Goal: Transaction & Acquisition: Purchase product/service

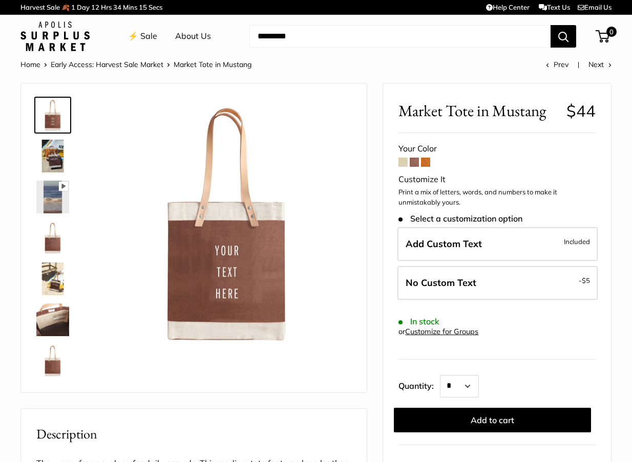
click at [401, 163] on span at bounding box center [402, 162] width 9 height 9
click at [416, 162] on span at bounding box center [414, 162] width 9 height 9
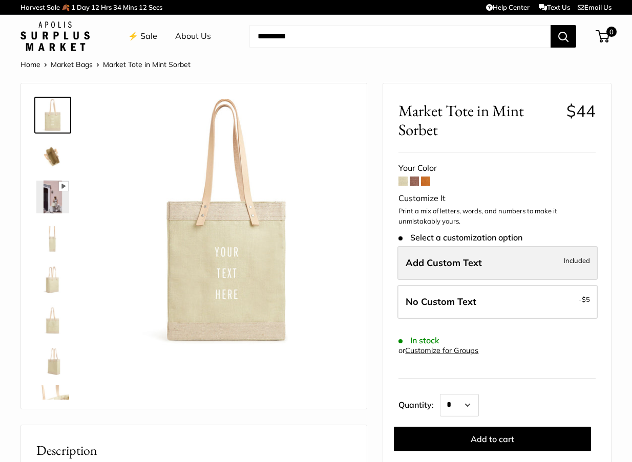
click at [425, 260] on span "Add Custom Text" at bounding box center [443, 263] width 76 height 12
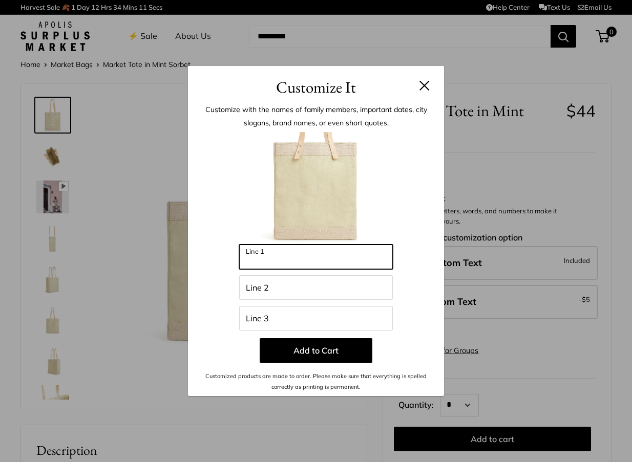
click at [317, 259] on input "Line 1" at bounding box center [316, 257] width 154 height 25
type input "**********"
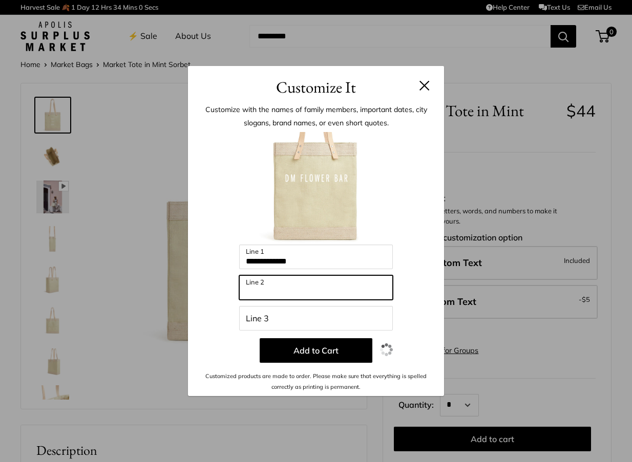
click at [307, 286] on input "Line 2" at bounding box center [316, 287] width 154 height 25
type input "********"
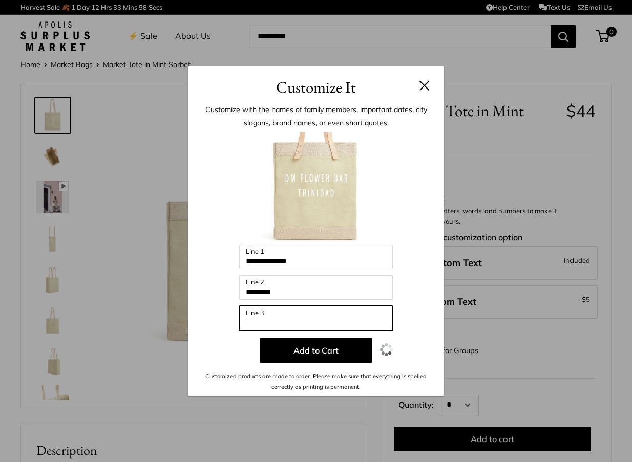
click at [289, 320] on input "Line 3" at bounding box center [316, 318] width 154 height 25
type input "**********"
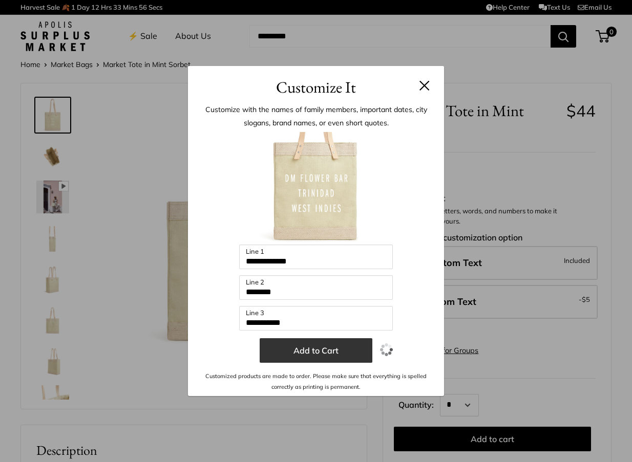
click at [318, 356] on button "Add to Cart" at bounding box center [316, 350] width 113 height 25
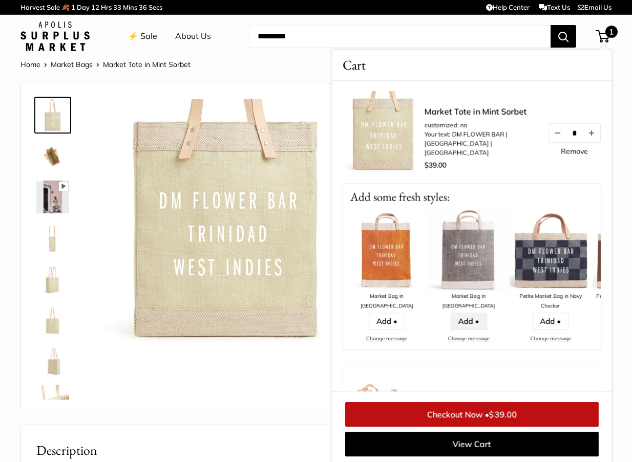
click at [472, 313] on link "Add •" at bounding box center [468, 321] width 36 height 17
click at [464, 313] on link "Add •" at bounding box center [468, 321] width 36 height 17
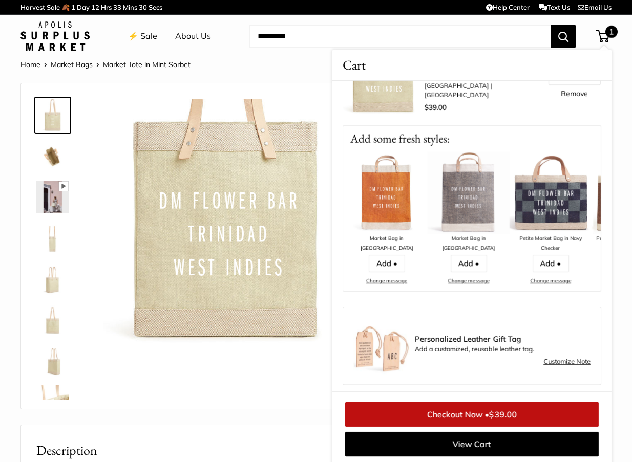
scroll to position [61, 0]
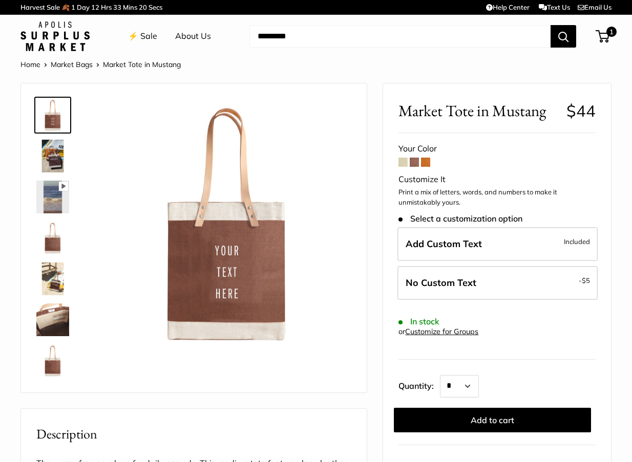
click at [426, 162] on span at bounding box center [425, 162] width 9 height 9
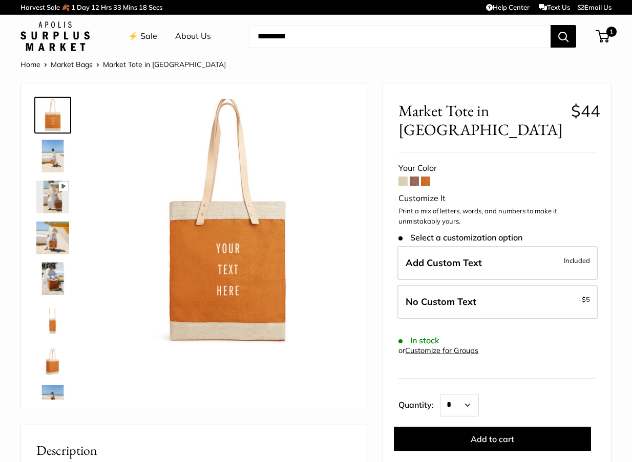
click at [413, 177] on span at bounding box center [414, 181] width 9 height 9
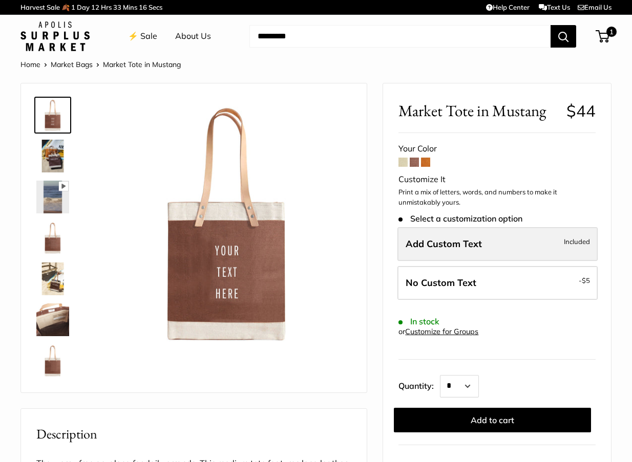
click at [429, 247] on span "Add Custom Text" at bounding box center [443, 244] width 76 height 12
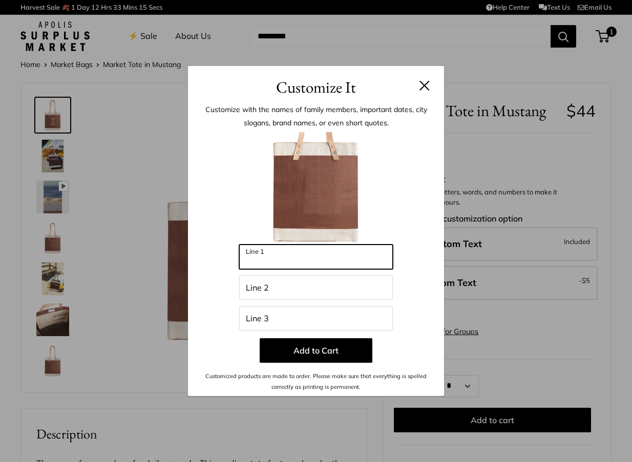
click at [278, 256] on input "Line 1" at bounding box center [316, 257] width 154 height 25
type input "**********"
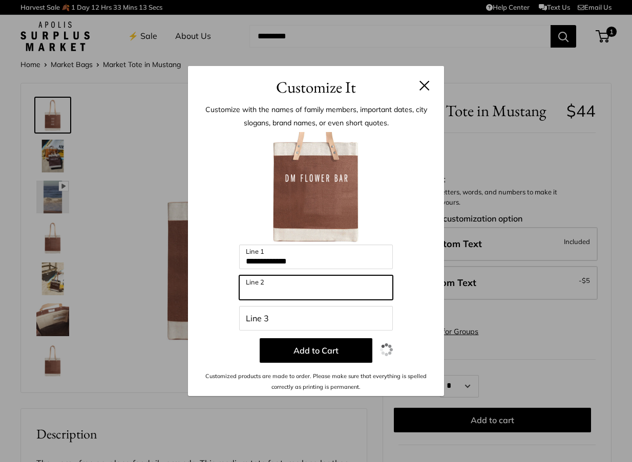
click at [306, 291] on input "Line 2" at bounding box center [316, 287] width 154 height 25
type input "********"
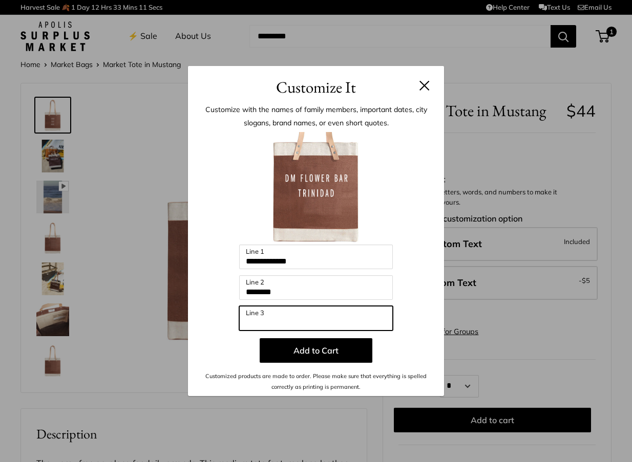
click at [295, 317] on input "Line 3" at bounding box center [316, 318] width 154 height 25
type input "**********"
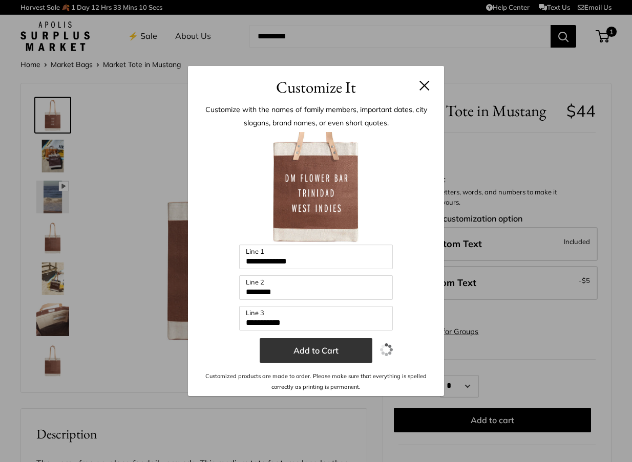
click at [306, 354] on button "Add to Cart" at bounding box center [316, 350] width 113 height 25
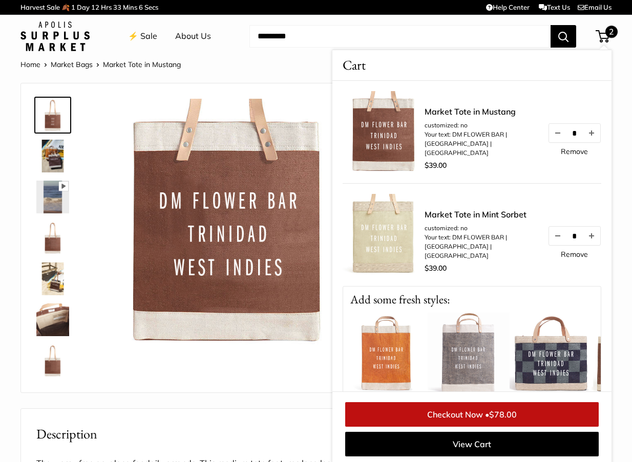
click at [457, 335] on img at bounding box center [468, 354] width 82 height 82
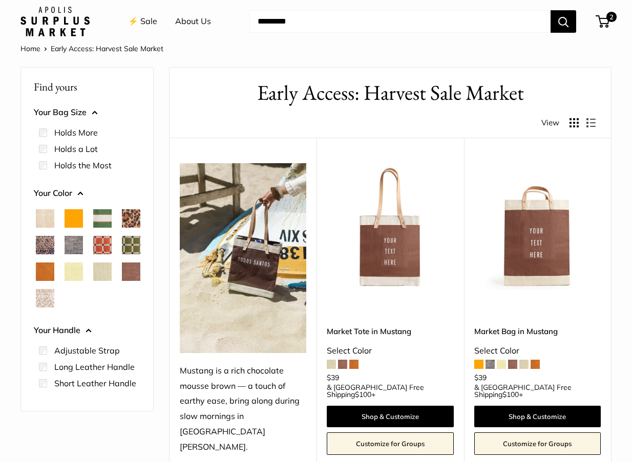
scroll to position [16, 0]
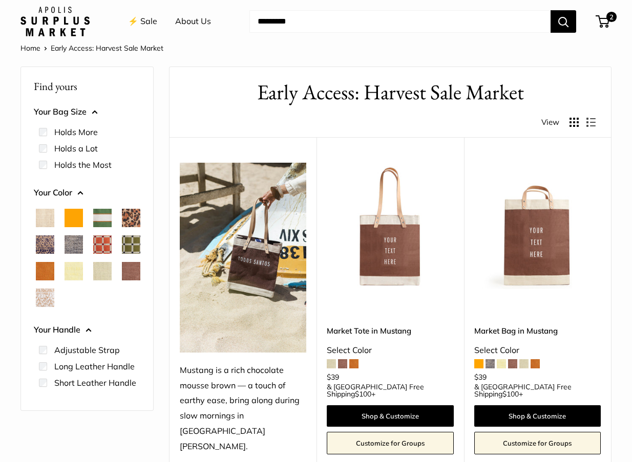
click at [41, 307] on span "White Porcelain" at bounding box center [45, 298] width 18 height 18
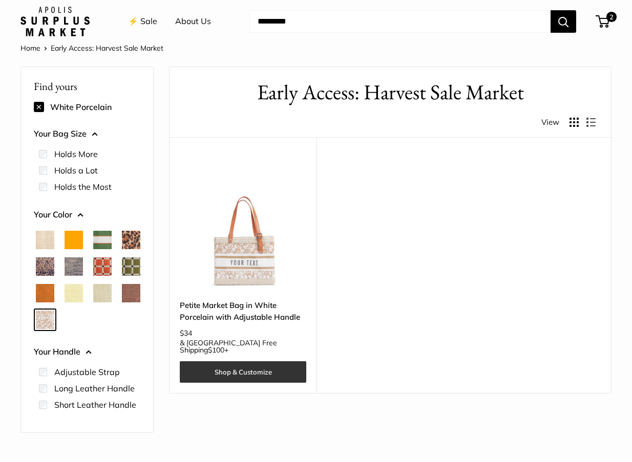
click at [237, 361] on link "Shop & Customize" at bounding box center [243, 372] width 126 height 22
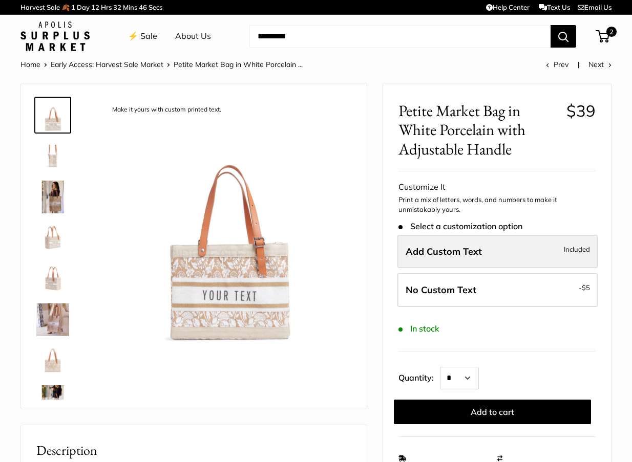
click at [445, 250] on span "Add Custom Text" at bounding box center [443, 252] width 76 height 12
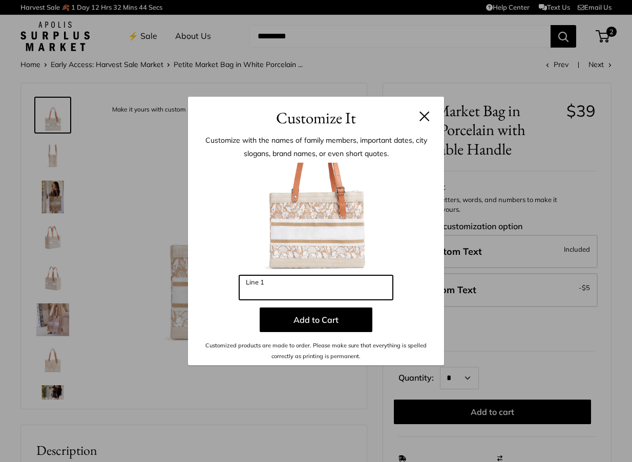
click at [285, 284] on input "Line 1" at bounding box center [316, 287] width 154 height 25
type input "*"
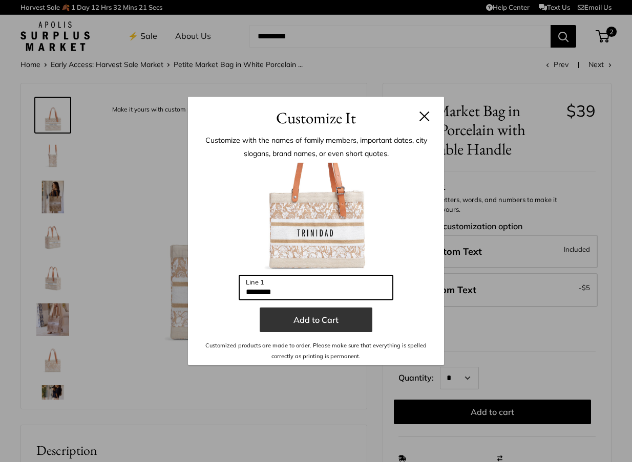
type input "********"
click at [316, 320] on button "Add to Cart" at bounding box center [316, 320] width 113 height 25
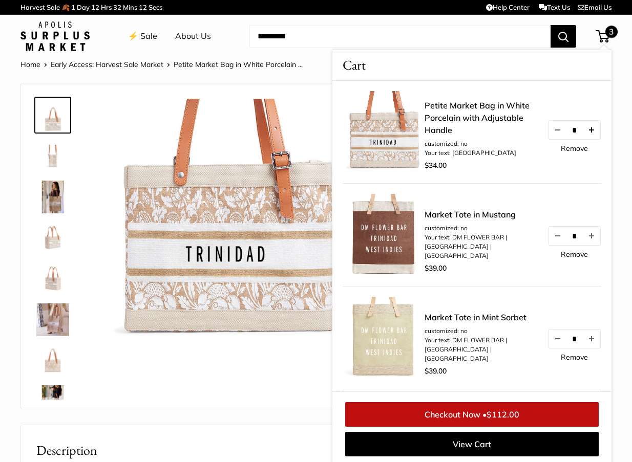
click at [592, 128] on button "Increase quantity by 1" at bounding box center [591, 130] width 17 height 18
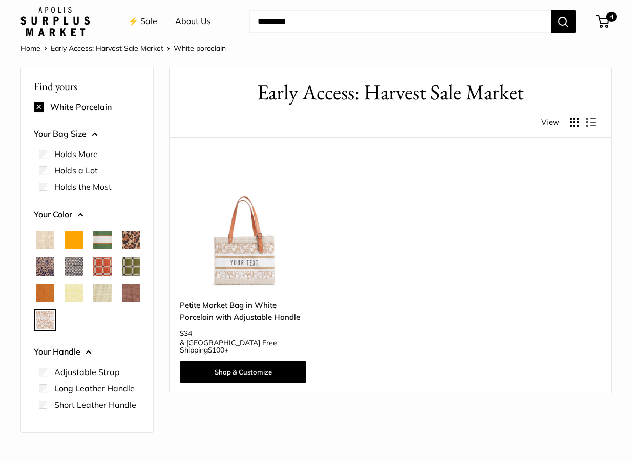
click at [122, 303] on span "Mustang" at bounding box center [131, 293] width 18 height 18
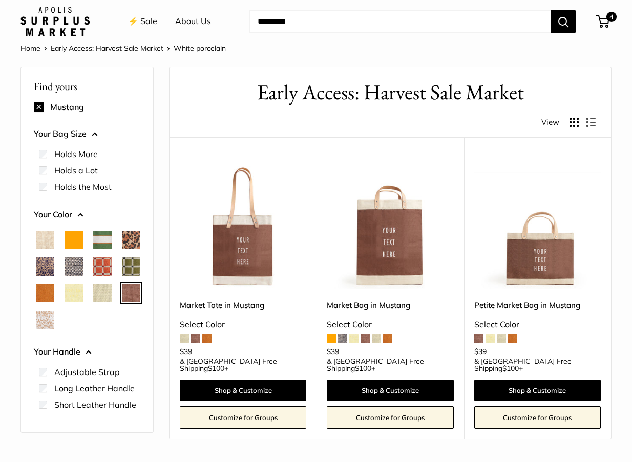
click at [54, 264] on span "Blue Porcelain" at bounding box center [45, 266] width 18 height 18
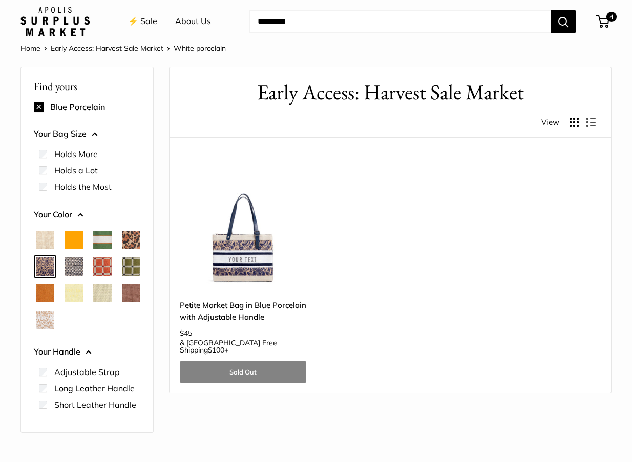
click at [43, 238] on span "Natural" at bounding box center [45, 240] width 18 height 18
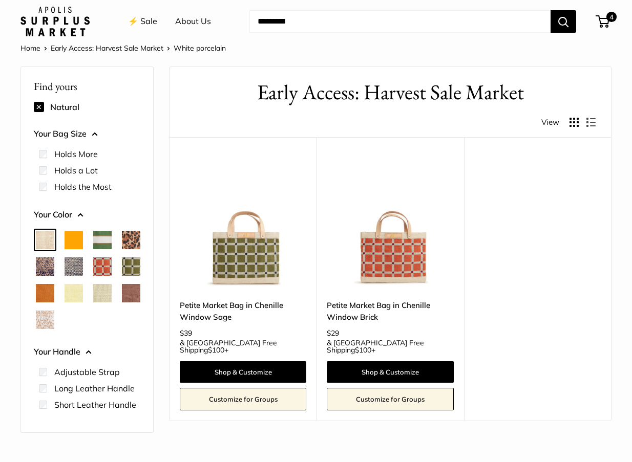
click at [75, 236] on span "Orange" at bounding box center [74, 240] width 18 height 18
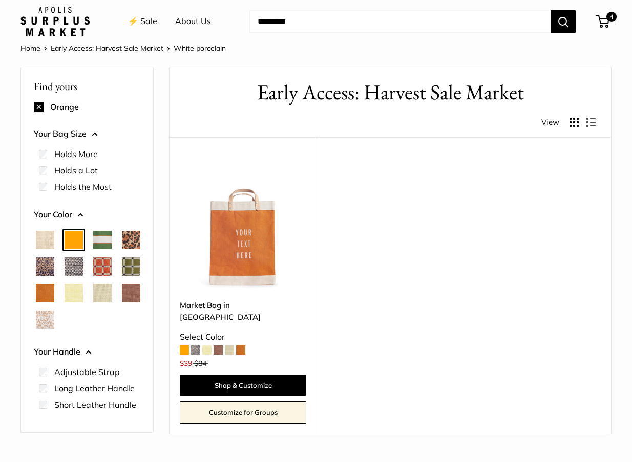
click at [106, 239] on span "Court Green" at bounding box center [102, 240] width 18 height 18
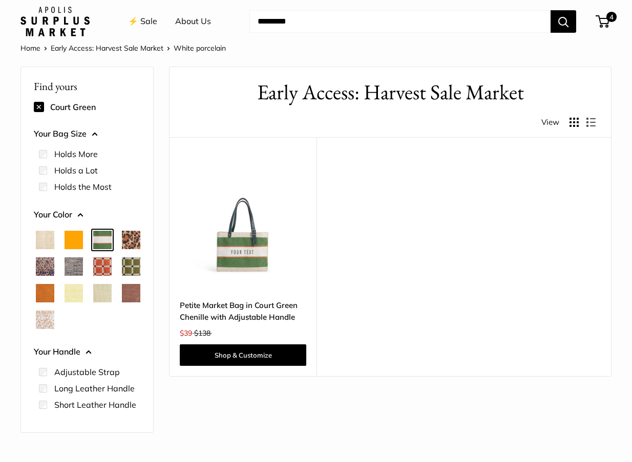
click at [78, 241] on span "Orange" at bounding box center [74, 240] width 18 height 18
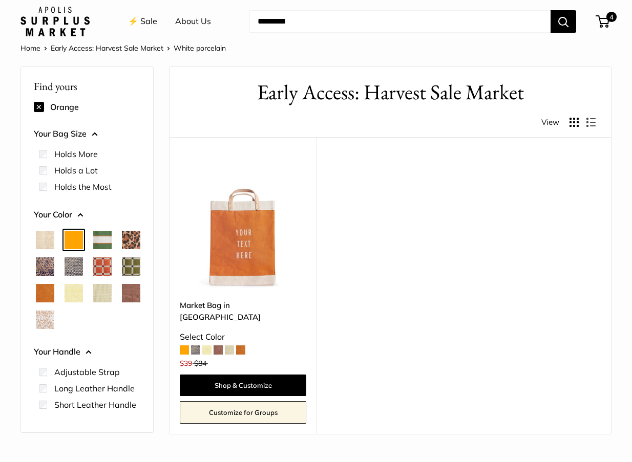
click at [194, 346] on span at bounding box center [195, 350] width 9 height 9
click at [83, 269] on span "Chambray" at bounding box center [74, 266] width 18 height 18
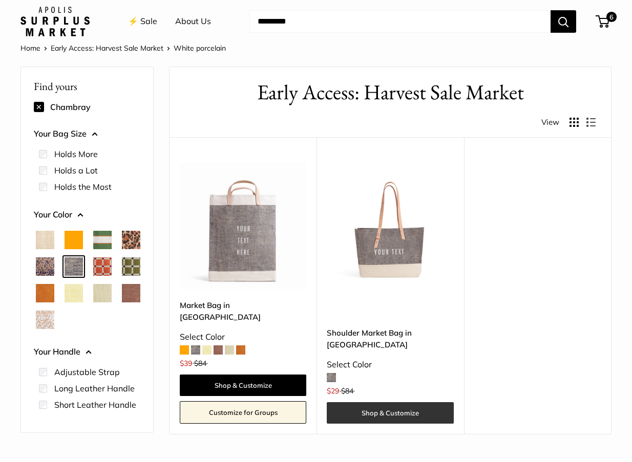
click at [388, 409] on link "Shop & Customize" at bounding box center [390, 413] width 126 height 22
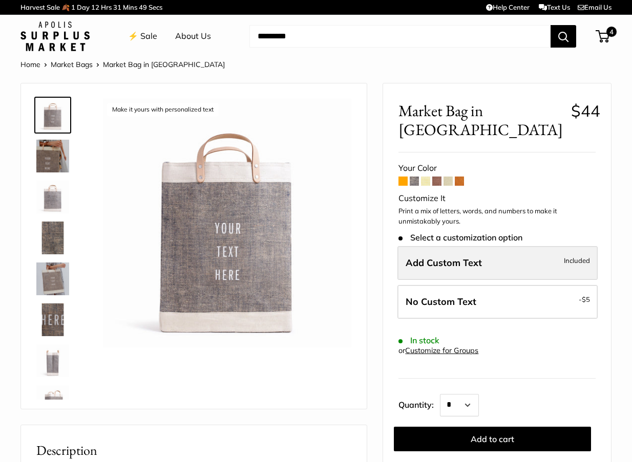
click at [447, 257] on span "Add Custom Text" at bounding box center [443, 263] width 76 height 12
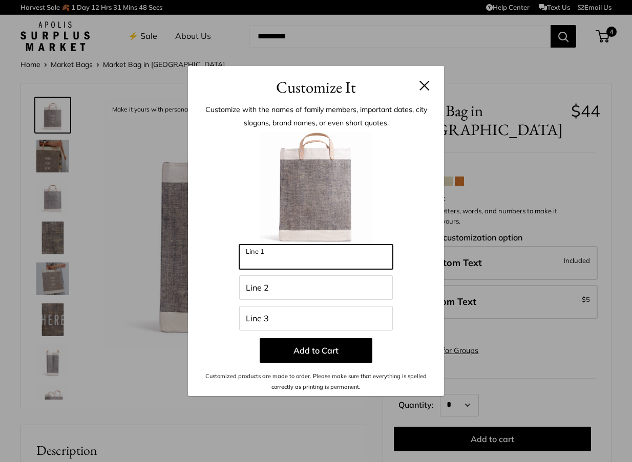
click at [316, 265] on input "Line 1" at bounding box center [316, 257] width 154 height 25
type input "********"
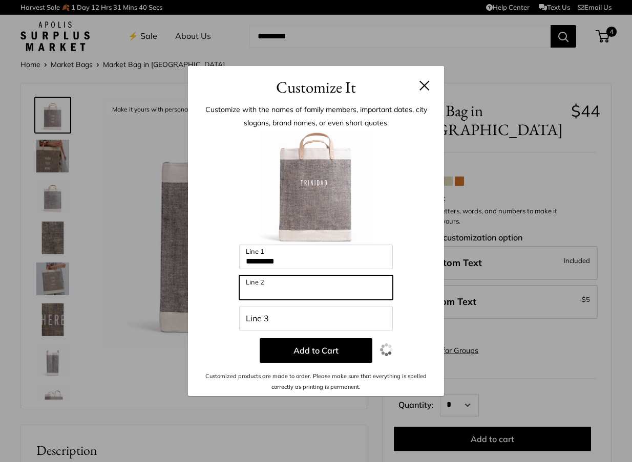
click at [298, 288] on input "Line 2" at bounding box center [316, 287] width 154 height 25
type input "**********"
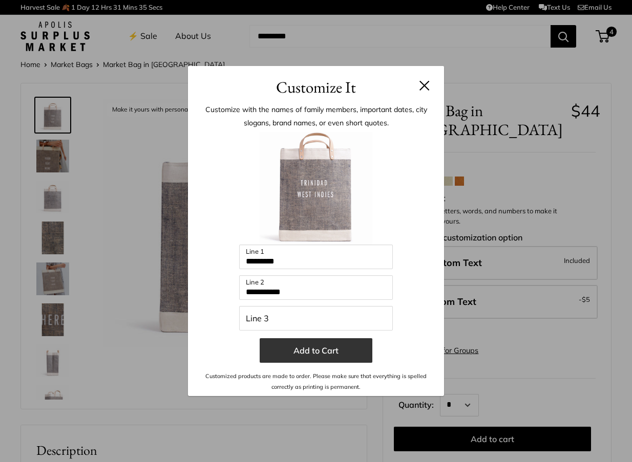
click at [313, 353] on button "Add to Cart" at bounding box center [316, 350] width 113 height 25
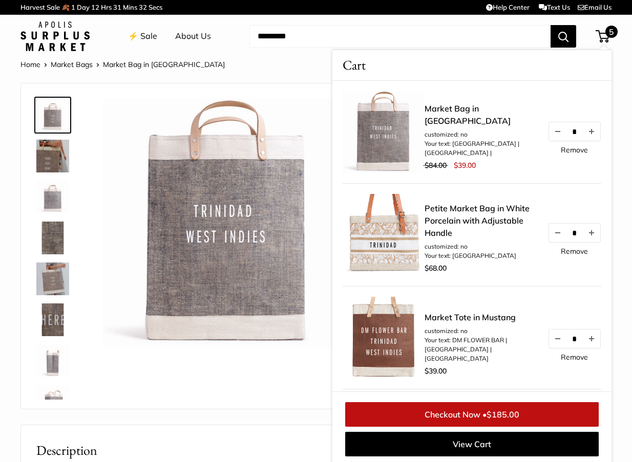
scroll to position [2, 0]
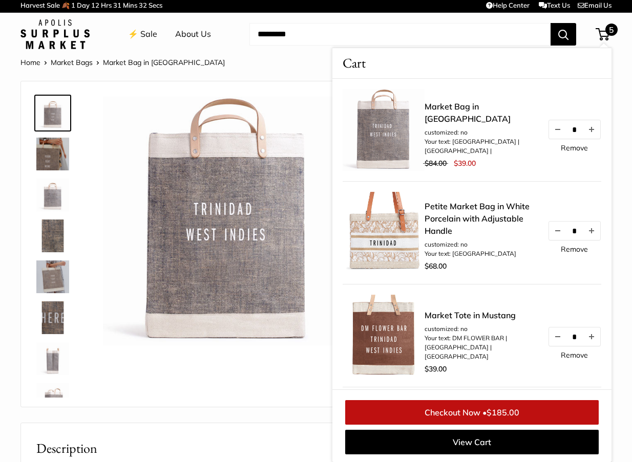
click at [305, 100] on img at bounding box center [227, 221] width 248 height 248
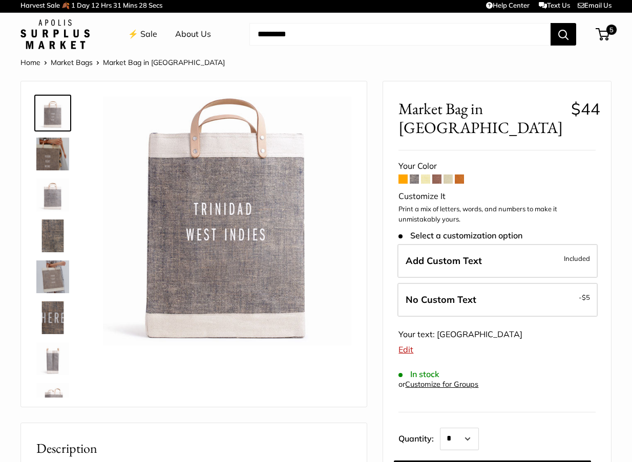
click at [421, 175] on span at bounding box center [425, 179] width 9 height 9
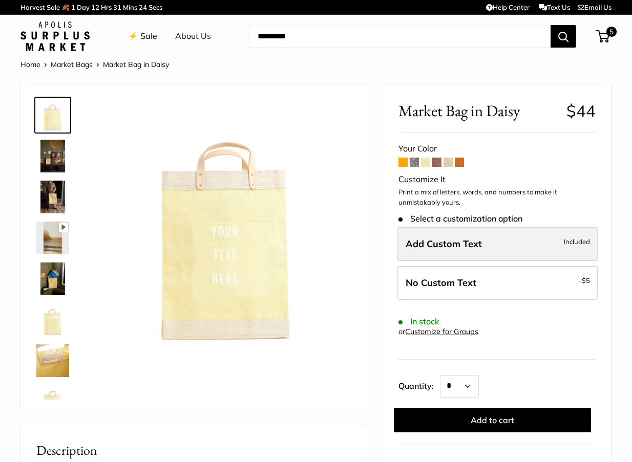
click at [423, 245] on span "Add Custom Text" at bounding box center [443, 244] width 76 height 12
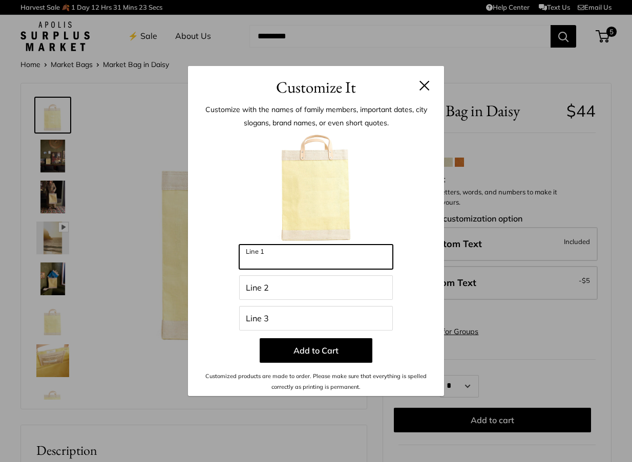
click at [299, 257] on input "Line 1" at bounding box center [316, 257] width 154 height 25
type input "********"
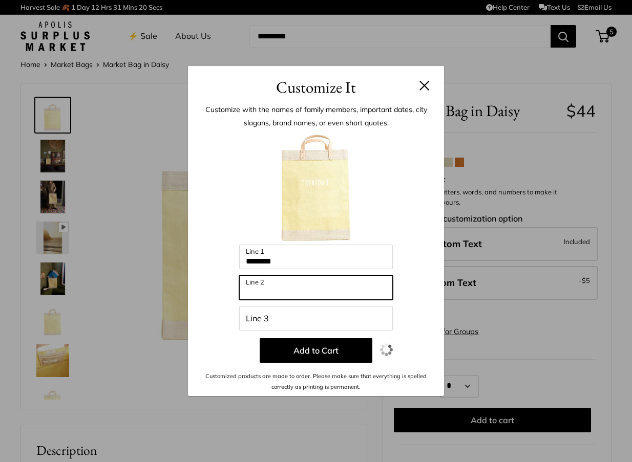
click at [270, 290] on input "Line 2" at bounding box center [316, 287] width 154 height 25
type input "**********"
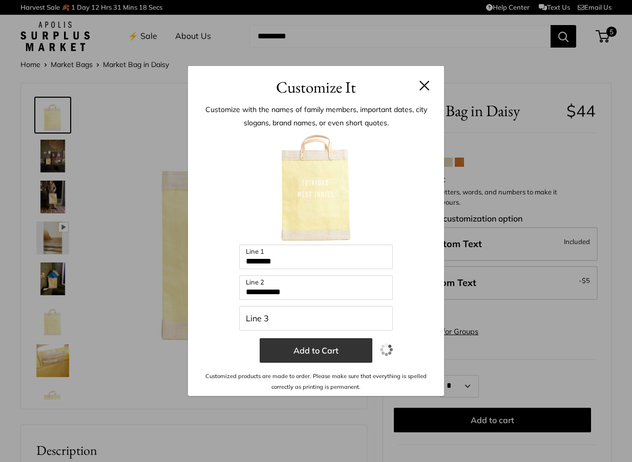
click at [285, 349] on button "Add to Cart" at bounding box center [316, 350] width 113 height 25
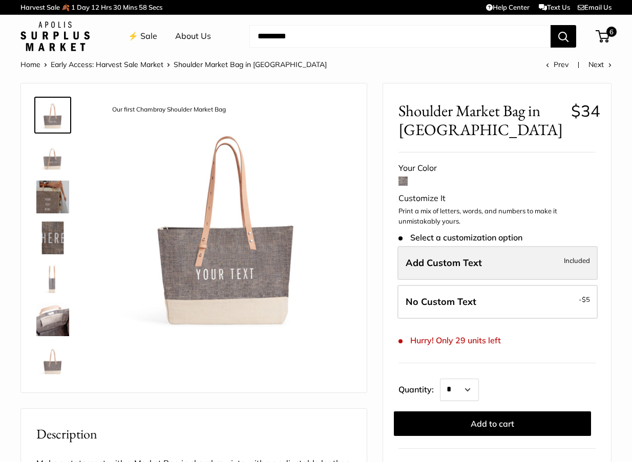
click at [441, 269] on span "Add Custom Text" at bounding box center [443, 263] width 76 height 12
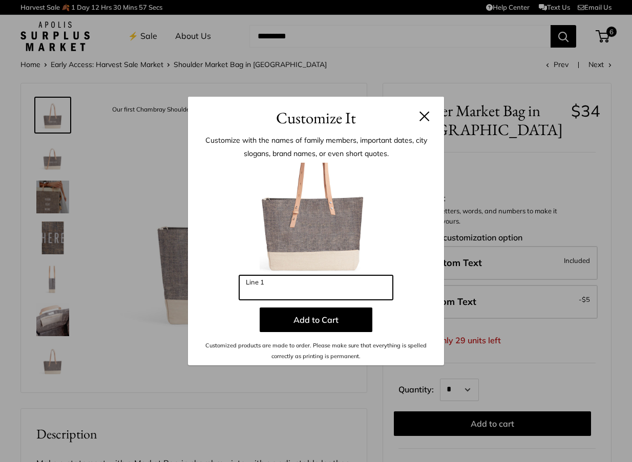
click at [323, 288] on input "Line 1" at bounding box center [316, 287] width 154 height 25
type input "********"
click at [218, 271] on div at bounding box center [315, 219] width 225 height 113
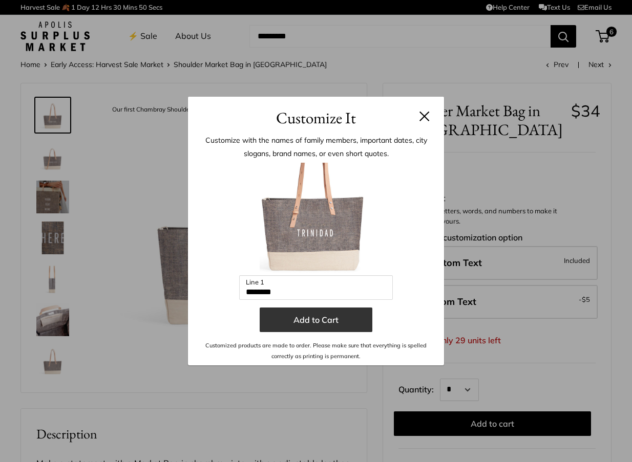
click at [307, 318] on button "Add to Cart" at bounding box center [316, 320] width 113 height 25
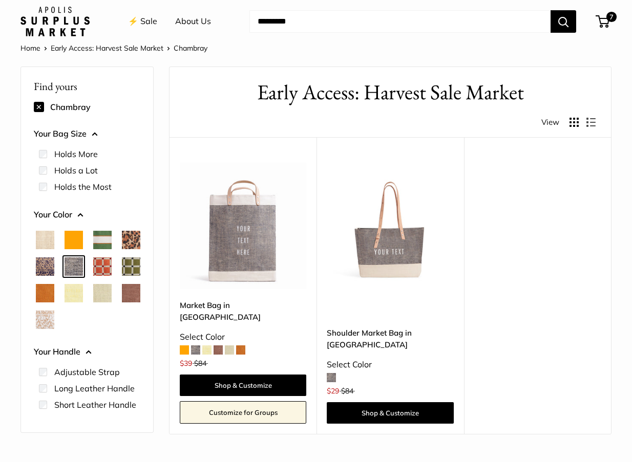
click at [37, 108] on button at bounding box center [39, 107] width 10 height 10
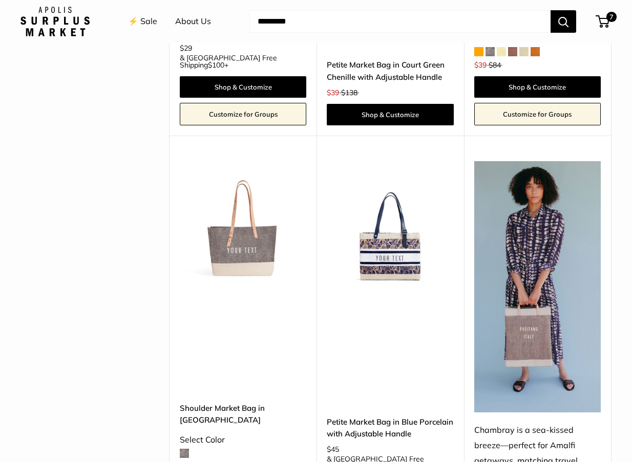
scroll to position [2671, 0]
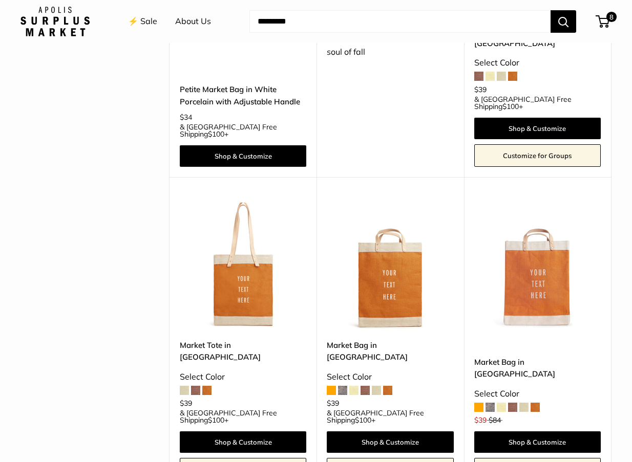
scroll to position [1715, 0]
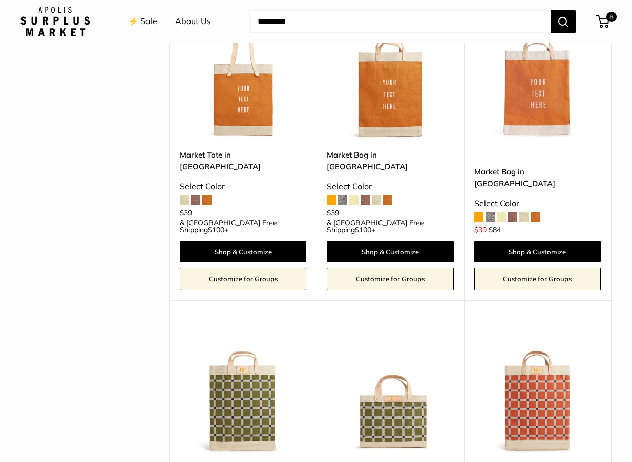
click at [0, 0] on img at bounding box center [0, 0] width 0 height 0
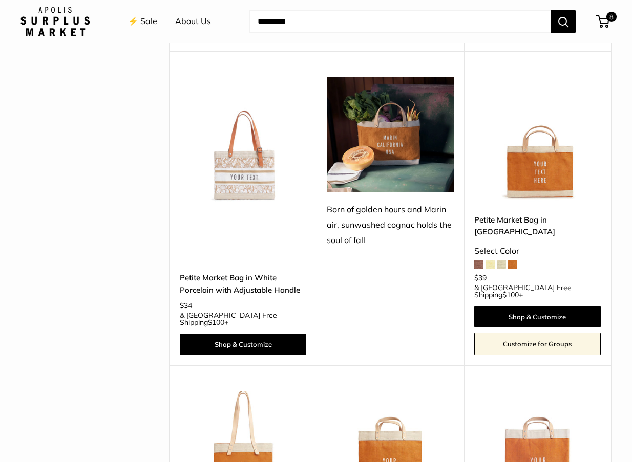
scroll to position [1444, 0]
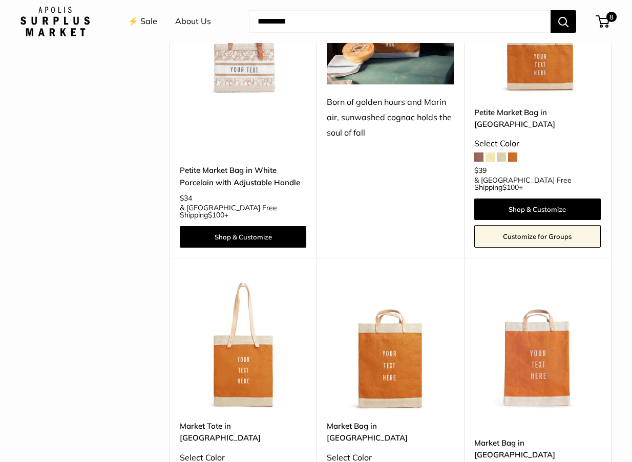
click at [0, 0] on img at bounding box center [0, 0] width 0 height 0
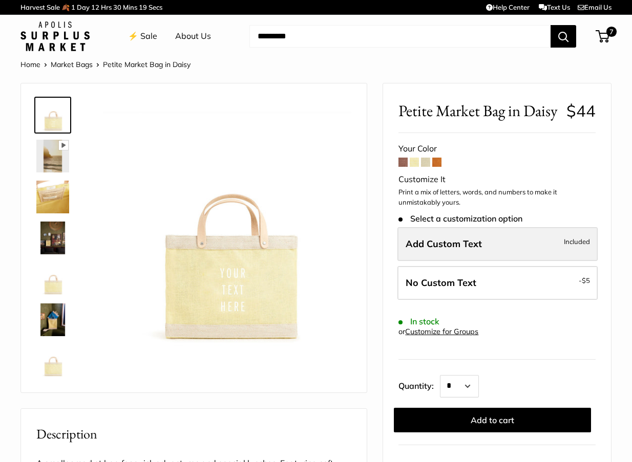
click at [434, 245] on span "Add Custom Text" at bounding box center [443, 244] width 76 height 12
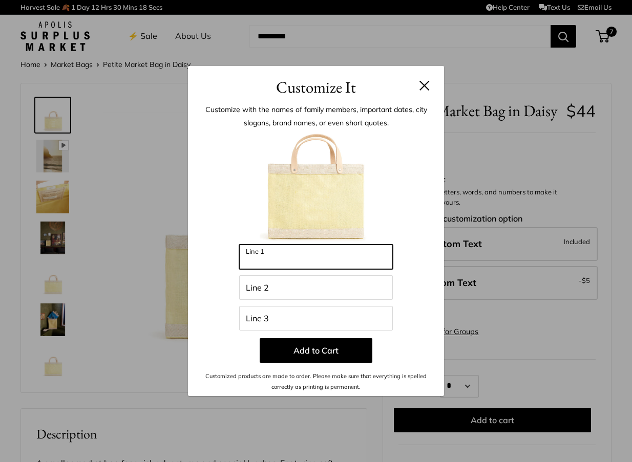
click at [339, 260] on input "Line 1" at bounding box center [316, 257] width 154 height 25
type input "********"
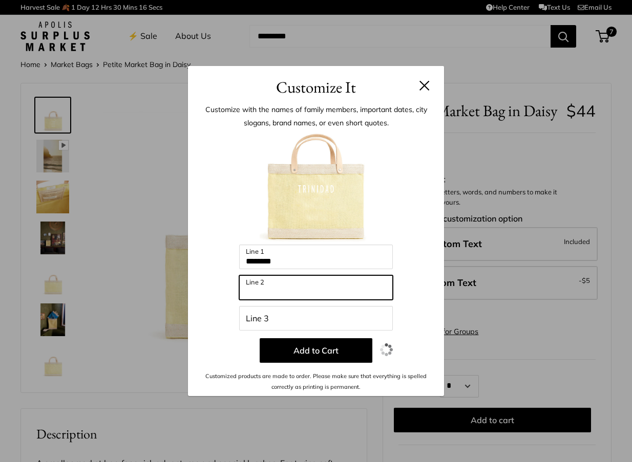
click at [275, 285] on input "Line 2" at bounding box center [316, 287] width 154 height 25
drag, startPoint x: 305, startPoint y: 293, endPoint x: 196, endPoint y: 289, distance: 108.6
click at [196, 289] on div "**********" at bounding box center [316, 247] width 256 height 297
type input "********"
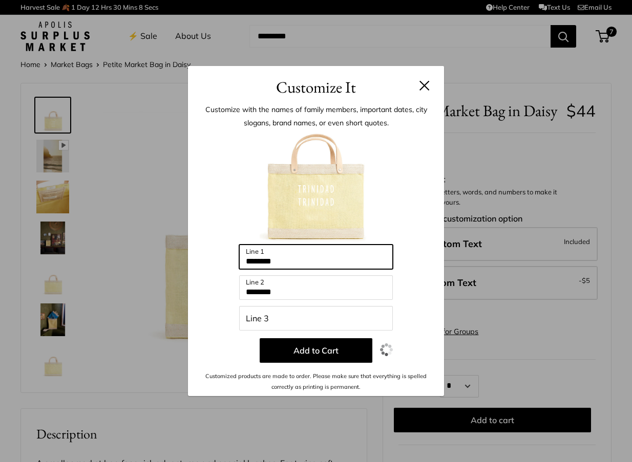
drag, startPoint x: 305, startPoint y: 260, endPoint x: 216, endPoint y: 260, distance: 89.1
click at [216, 260] on div "Enter 39 letters ******** Line 1 ******** Line 2 Line 3 Add to Cart Customized …" at bounding box center [315, 262] width 225 height 260
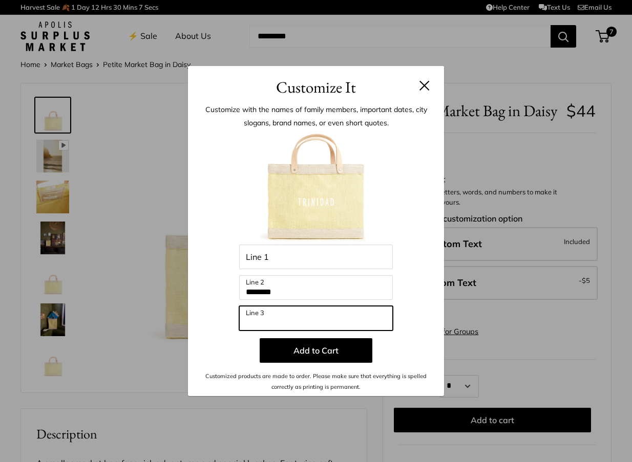
drag, startPoint x: 285, startPoint y: 315, endPoint x: 214, endPoint y: 315, distance: 70.6
click at [214, 315] on div "Enter 39 letters Line 1 ******** Line 2 Line 3 Add to Cart Customized products …" at bounding box center [315, 262] width 225 height 260
type input "*"
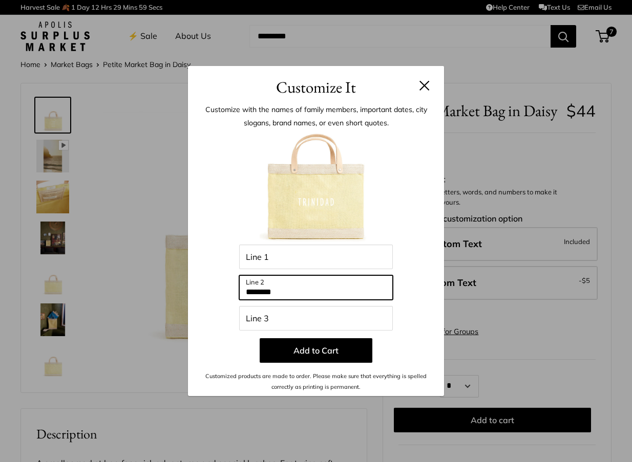
drag, startPoint x: 296, startPoint y: 293, endPoint x: 200, endPoint y: 293, distance: 95.7
click at [200, 293] on div "Customize with the names of family members, important dates, city slogans, bran…" at bounding box center [316, 247] width 256 height 297
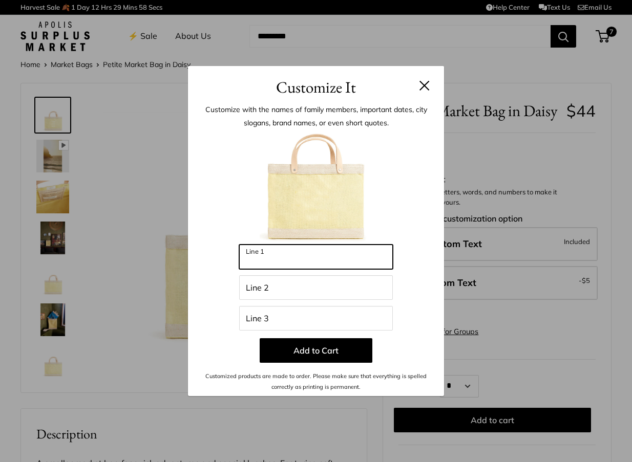
click at [264, 258] on input "Line 1" at bounding box center [316, 257] width 154 height 25
type input "*"
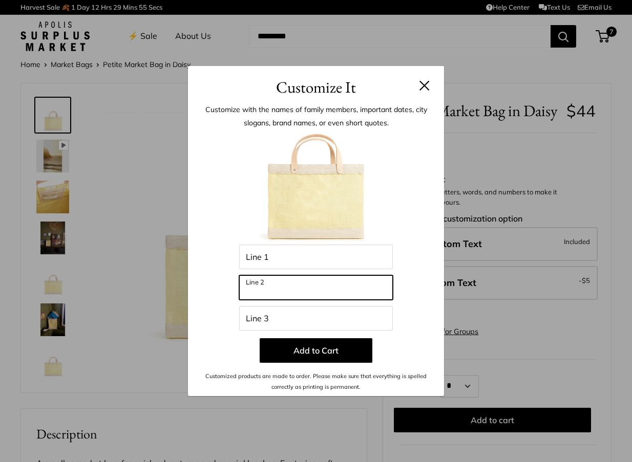
drag, startPoint x: 277, startPoint y: 289, endPoint x: 216, endPoint y: 289, distance: 61.4
click at [216, 289] on div "Enter 39 letters Line 1 Line 2 Line 3 Add to Cart Customized products are made …" at bounding box center [315, 262] width 225 height 260
type input "********"
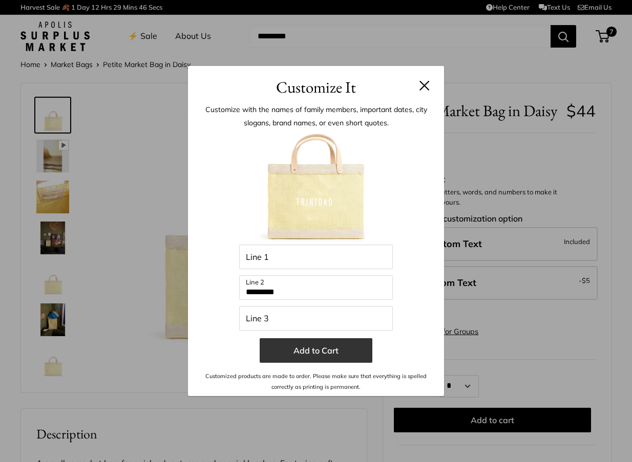
click at [316, 351] on button "Add to Cart" at bounding box center [316, 350] width 113 height 25
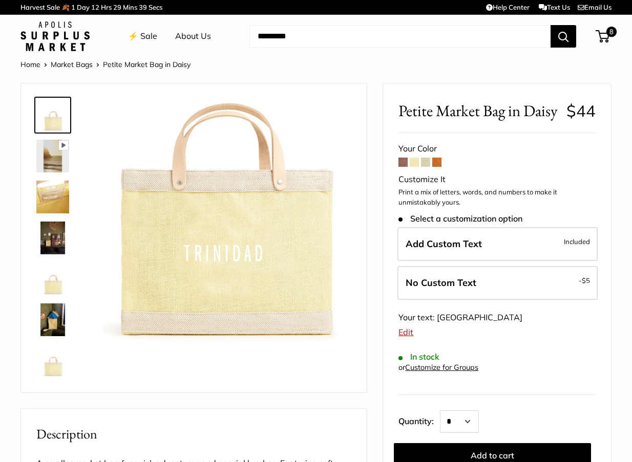
click at [405, 164] on span at bounding box center [402, 162] width 9 height 9
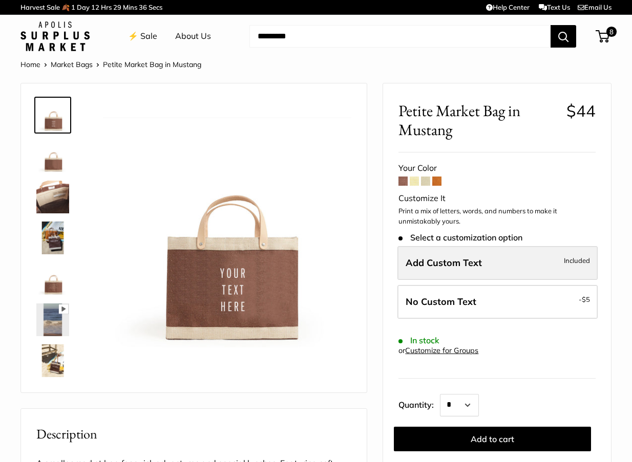
click at [458, 265] on span "Add Custom Text" at bounding box center [443, 263] width 76 height 12
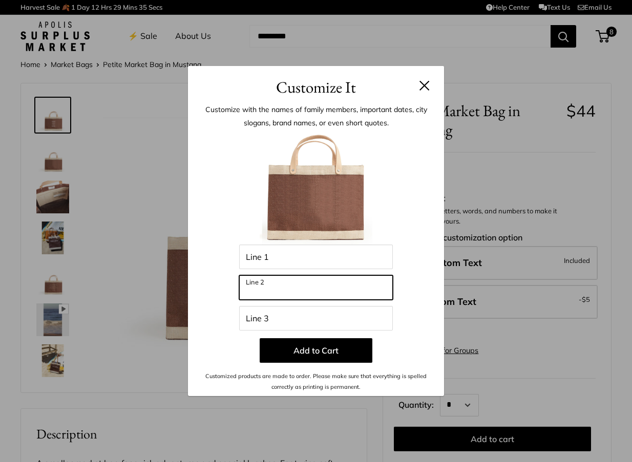
click at [297, 292] on input "Line 2" at bounding box center [316, 287] width 154 height 25
type input "**********"
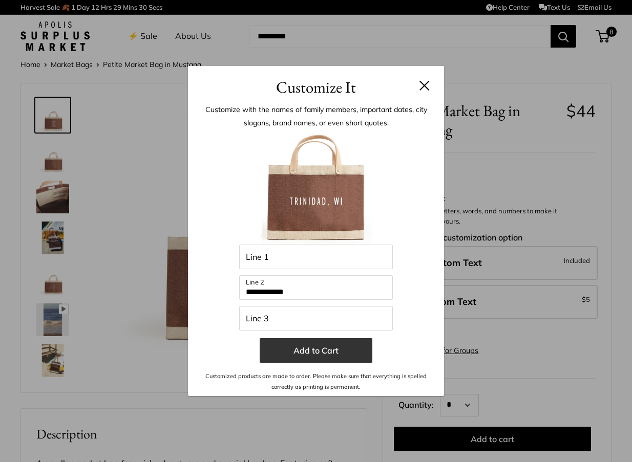
click at [312, 351] on button "Add to Cart" at bounding box center [316, 350] width 113 height 25
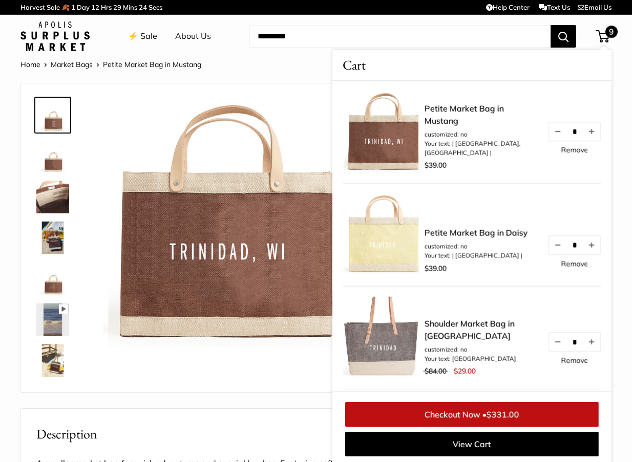
click at [566, 261] on link "Remove" at bounding box center [574, 263] width 27 height 7
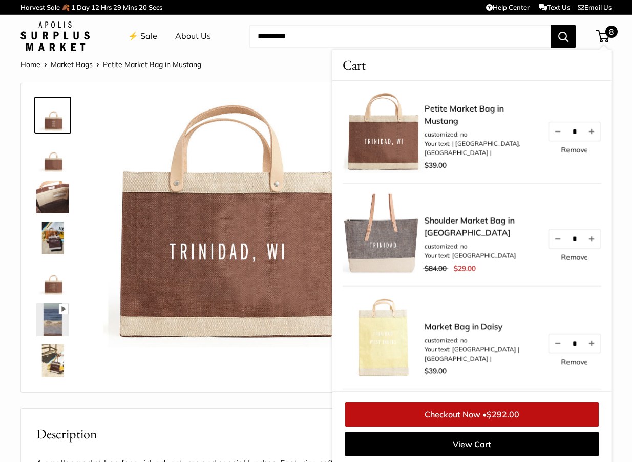
click at [581, 257] on link "Remove" at bounding box center [574, 257] width 27 height 7
click at [230, 364] on div "Pause Play % buffered 00:00 Unmute Mute Exit fullscreen Enter fullscreen Play" at bounding box center [194, 238] width 320 height 289
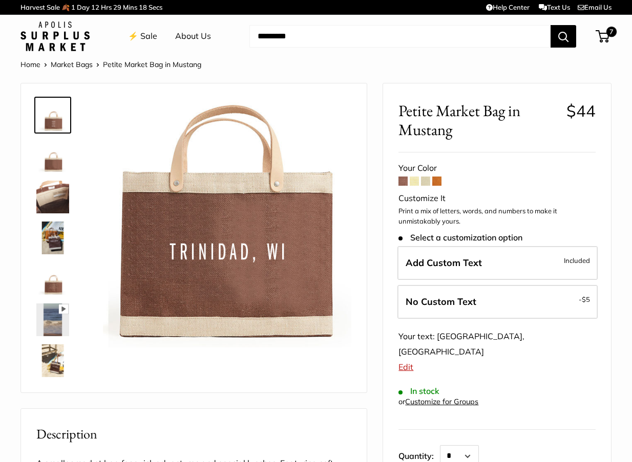
click at [415, 178] on span at bounding box center [414, 181] width 9 height 9
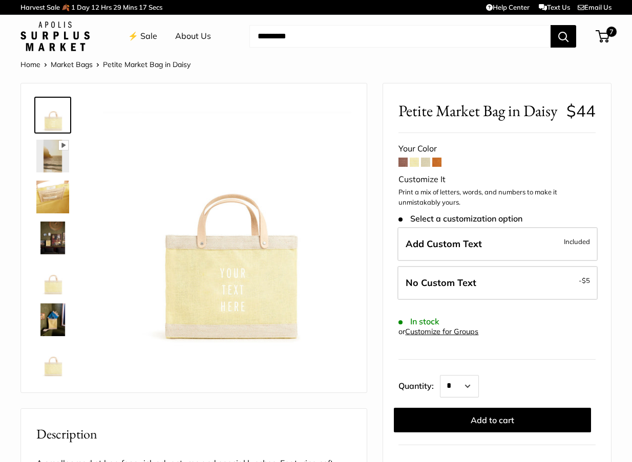
click at [441, 244] on span "Add Custom Text" at bounding box center [443, 244] width 76 height 12
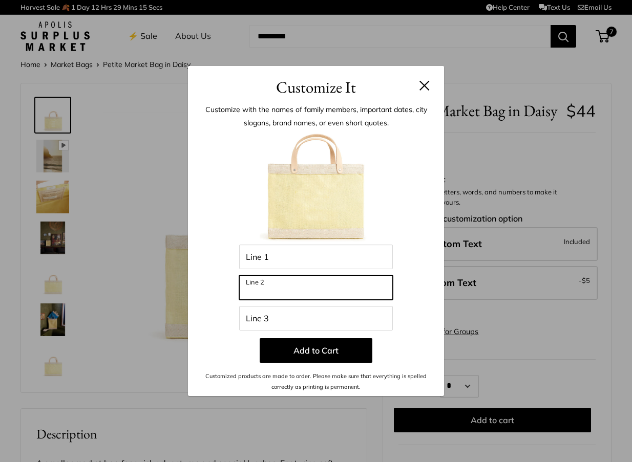
click at [288, 283] on input "Line 2" at bounding box center [316, 287] width 154 height 25
type input "**********"
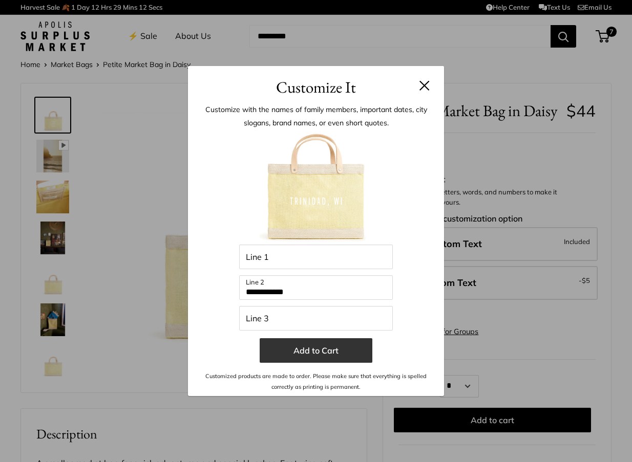
click at [338, 351] on button "Add to Cart" at bounding box center [316, 350] width 113 height 25
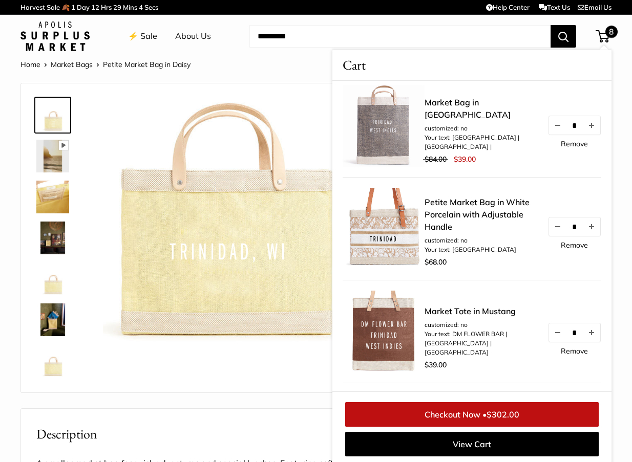
scroll to position [315, 0]
click at [485, 216] on link "Petite Market Bag in White Porcelain with Adjustable Handle" at bounding box center [480, 214] width 113 height 37
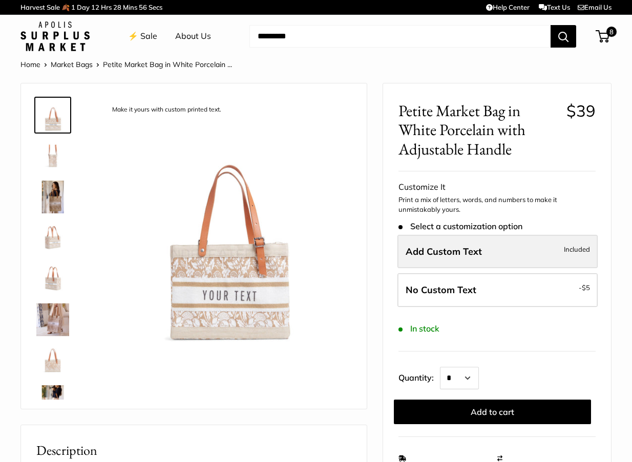
click at [456, 255] on span "Add Custom Text" at bounding box center [443, 252] width 76 height 12
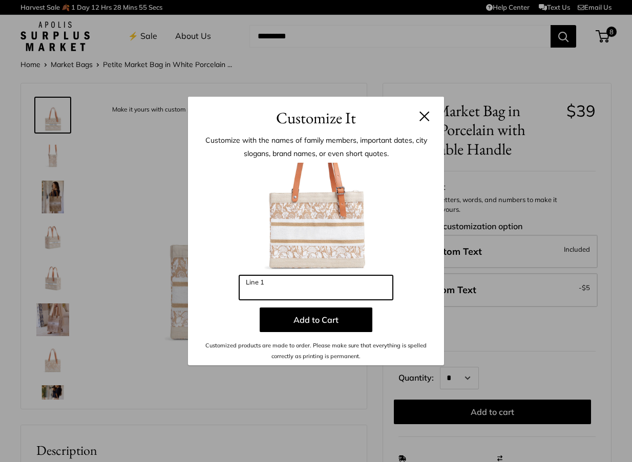
click at [313, 288] on input "Line 1" at bounding box center [316, 287] width 154 height 25
type input "**********"
click at [424, 113] on button at bounding box center [424, 116] width 10 height 10
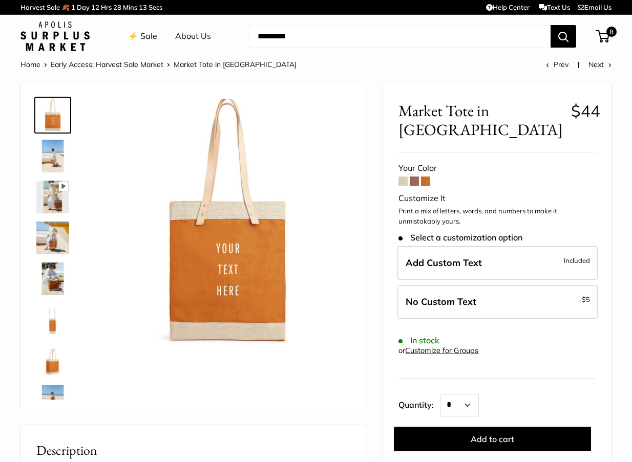
click at [407, 177] on span at bounding box center [402, 181] width 9 height 9
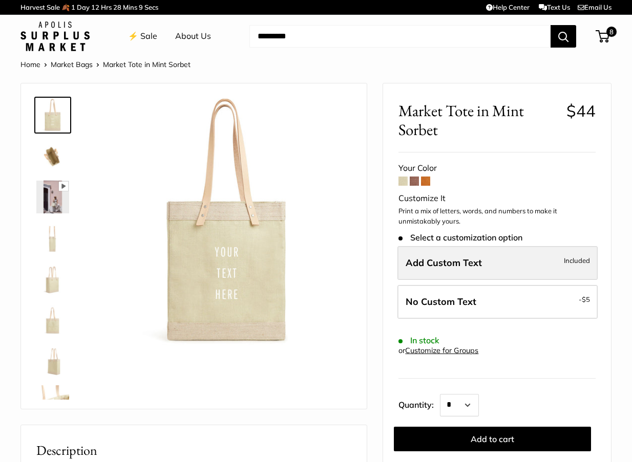
click at [434, 267] on span "Add Custom Text" at bounding box center [443, 263] width 76 height 12
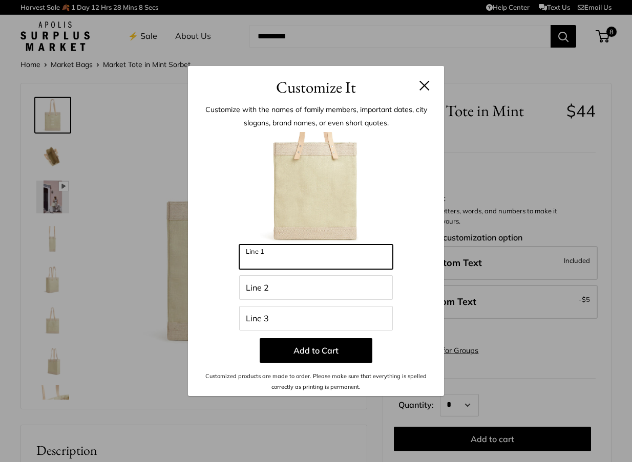
drag, startPoint x: 274, startPoint y: 256, endPoint x: 208, endPoint y: 255, distance: 66.0
click at [208, 255] on div "Enter 39 letters Line 1 Line 2 Line 3 Add to Cart Customized products are made …" at bounding box center [315, 262] width 225 height 260
type input "********"
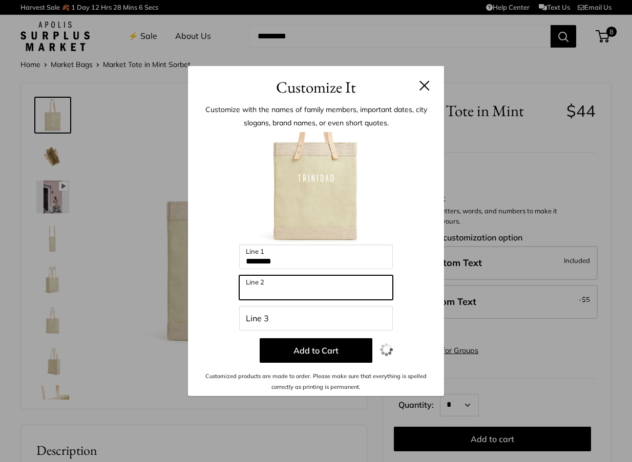
click at [257, 288] on input "Line 2" at bounding box center [316, 287] width 154 height 25
type input "**********"
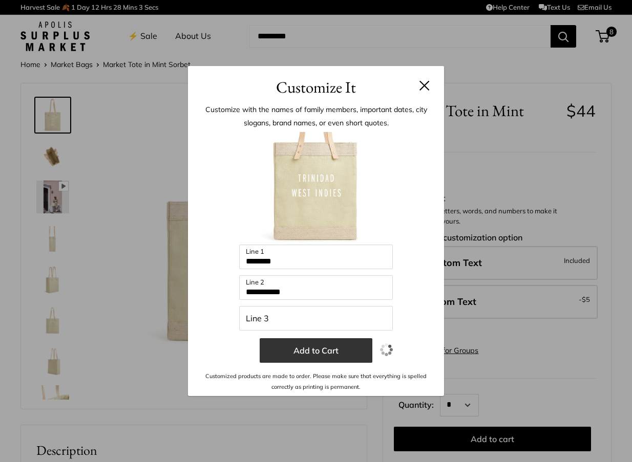
click at [292, 353] on button "Add to Cart" at bounding box center [316, 350] width 113 height 25
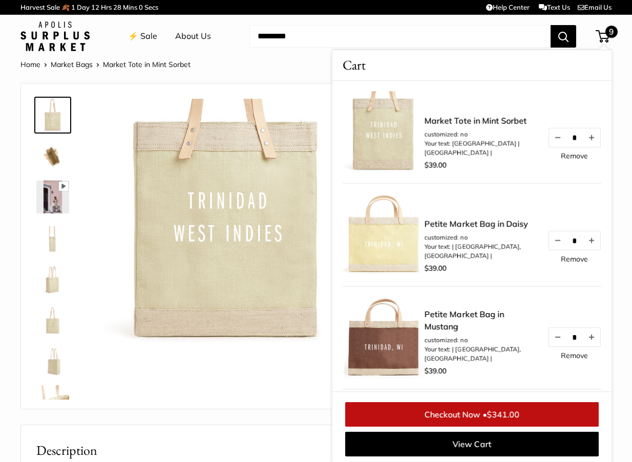
click at [252, 388] on div "Pause Play % buffered 00:00 Unmute Mute Exit fullscreen Enter fullscreen Play" at bounding box center [194, 246] width 320 height 305
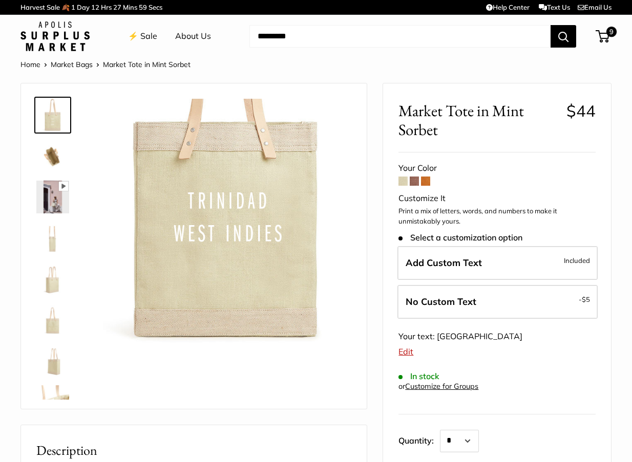
click at [414, 177] on span at bounding box center [414, 181] width 9 height 9
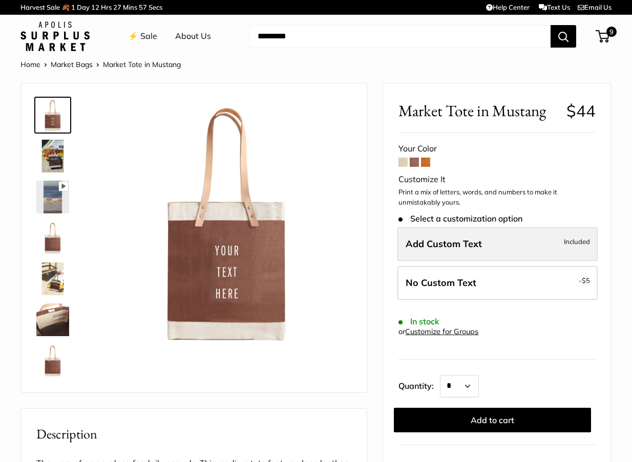
click at [423, 246] on span "Add Custom Text" at bounding box center [443, 244] width 76 height 12
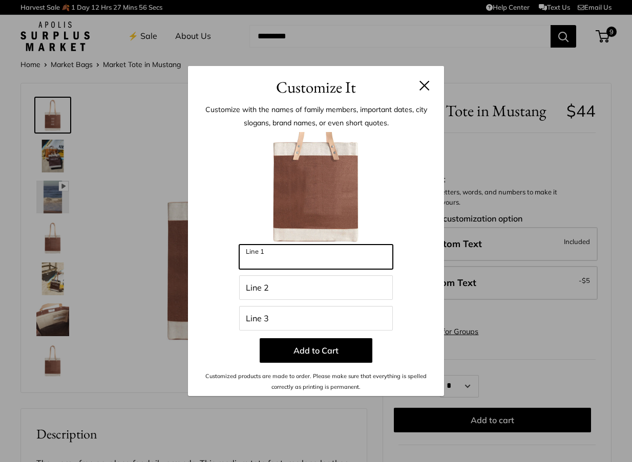
click at [314, 258] on input "Line 1" at bounding box center [316, 257] width 154 height 25
type input "********"
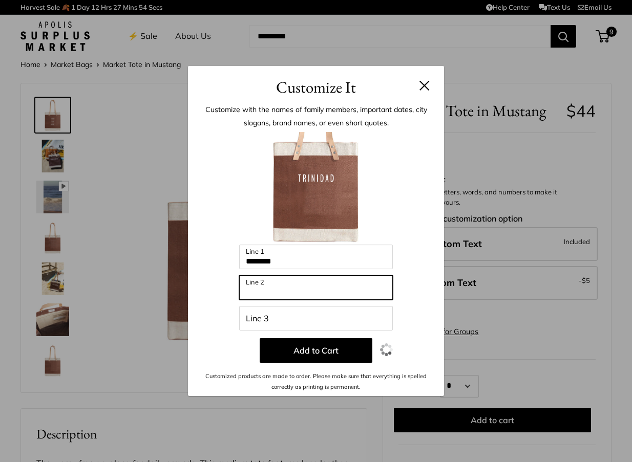
click at [265, 291] on input "Line 2" at bounding box center [316, 287] width 154 height 25
type input "**********"
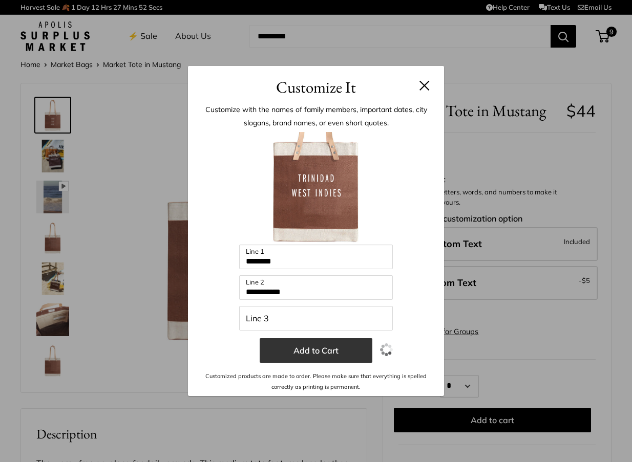
click at [302, 352] on button "Add to Cart" at bounding box center [316, 350] width 113 height 25
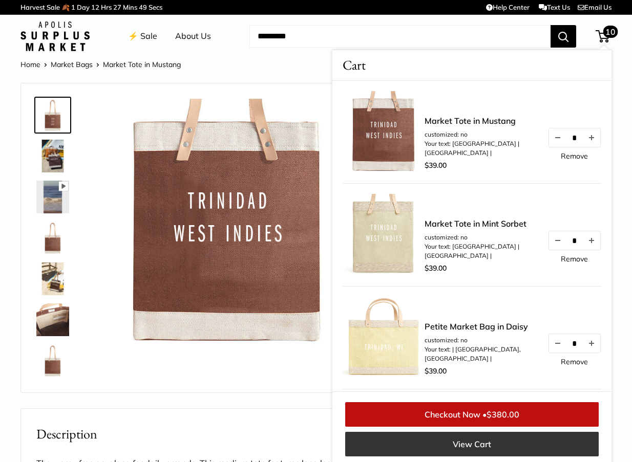
click at [413, 445] on link "View Cart" at bounding box center [471, 444] width 253 height 25
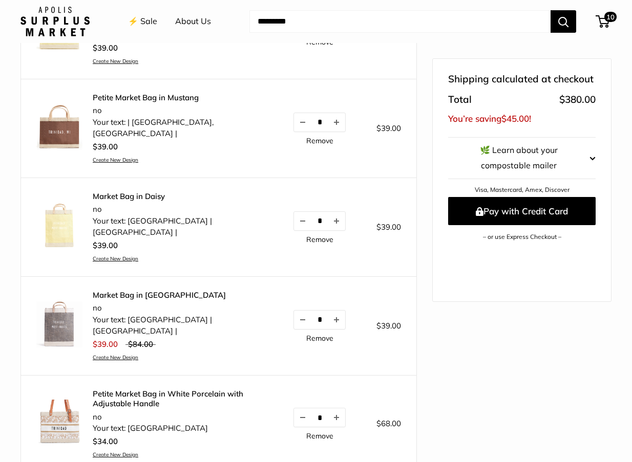
scroll to position [436, 0]
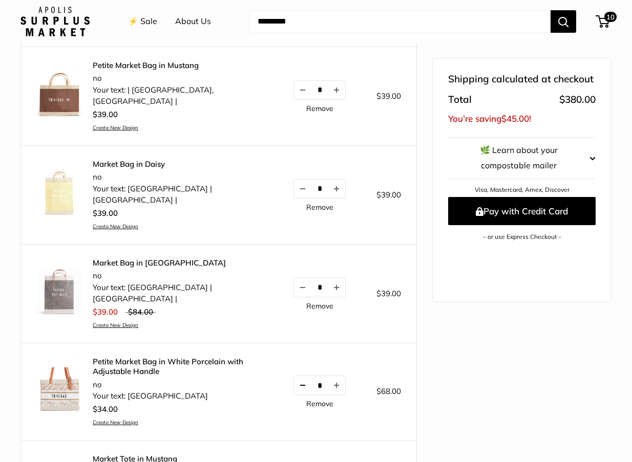
click at [298, 376] on button "Decrease quantity by 1" at bounding box center [302, 385] width 17 height 18
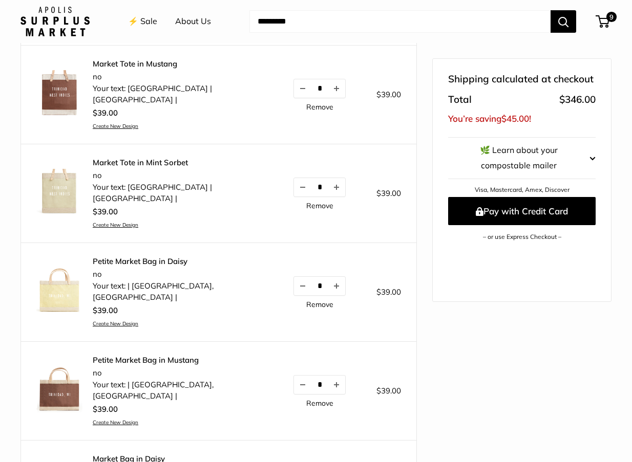
scroll to position [0, 0]
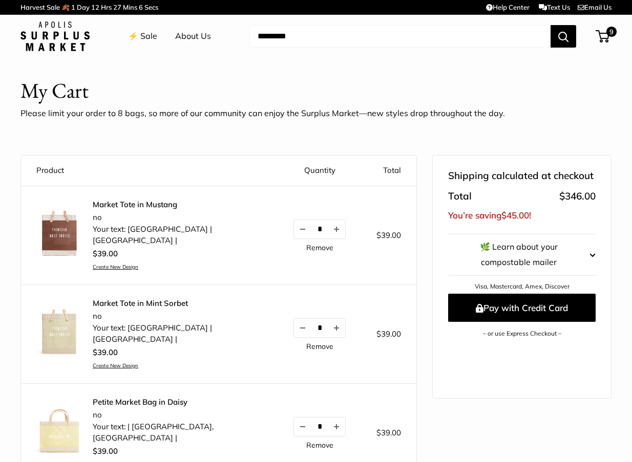
click at [142, 37] on link "⚡️ Sale" at bounding box center [142, 36] width 29 height 15
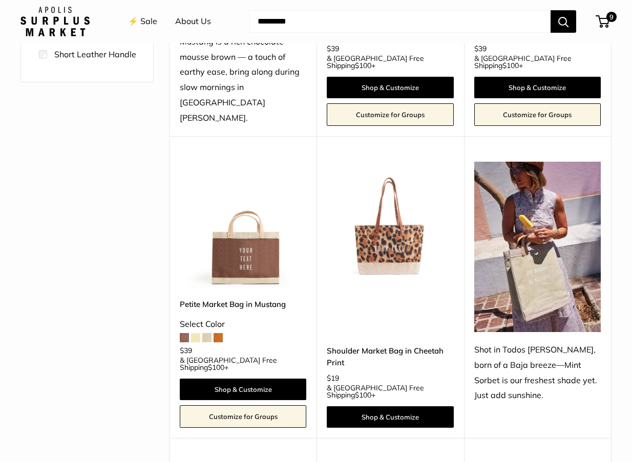
scroll to position [359, 0]
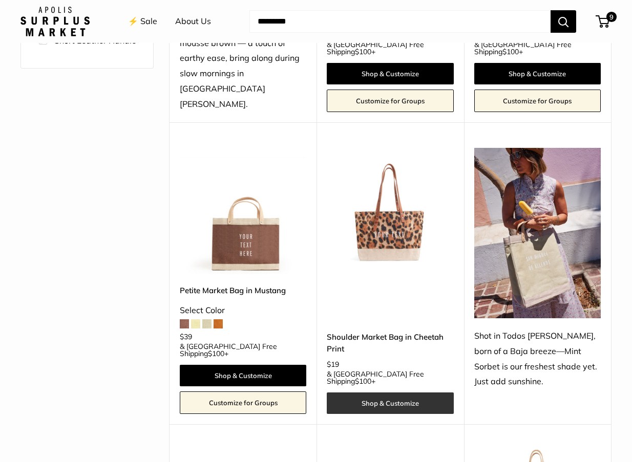
click at [378, 393] on link "Shop & Customize" at bounding box center [390, 404] width 126 height 22
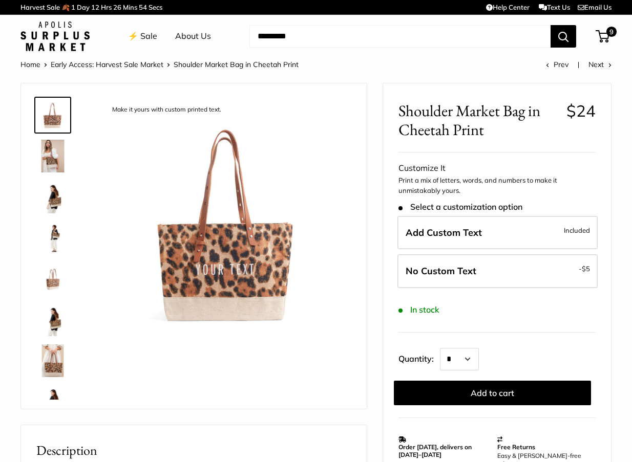
click at [52, 162] on img at bounding box center [52, 156] width 33 height 33
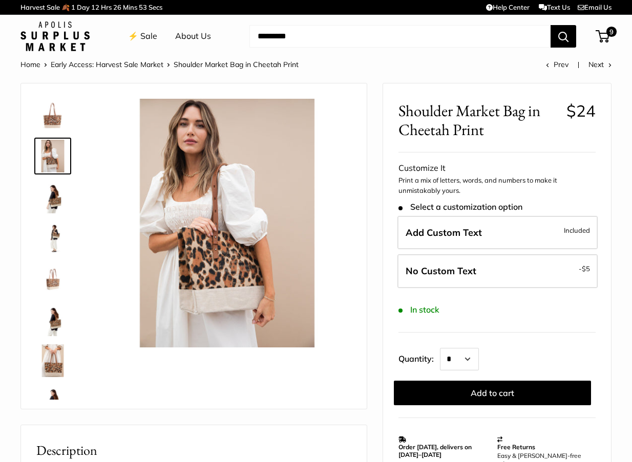
click at [50, 189] on img at bounding box center [52, 197] width 33 height 33
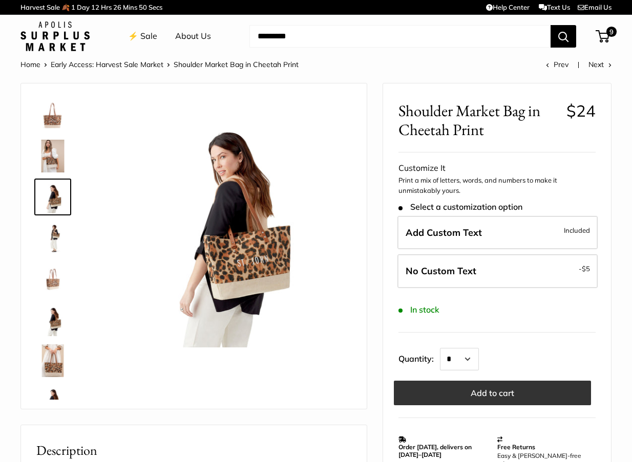
click at [467, 395] on button "Add to cart" at bounding box center [492, 393] width 197 height 25
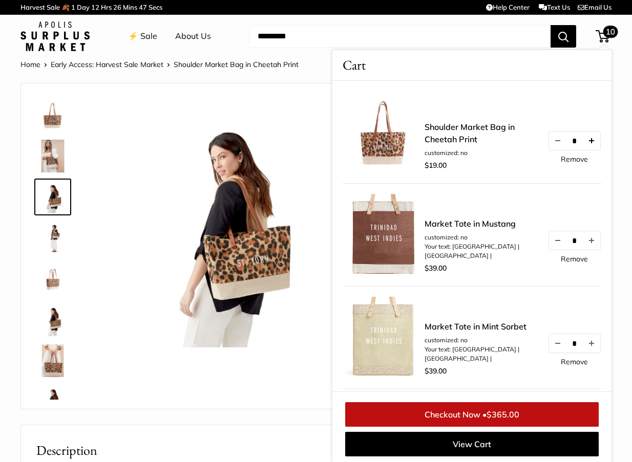
click at [589, 139] on button "Increase quantity by 1" at bounding box center [591, 141] width 17 height 18
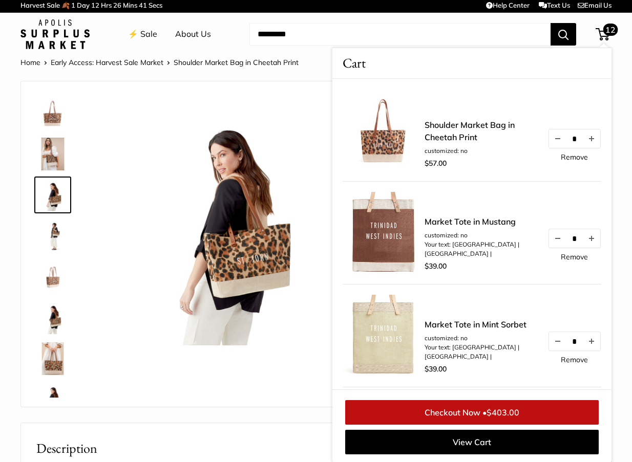
click at [141, 37] on link "⚡️ Sale" at bounding box center [142, 34] width 29 height 15
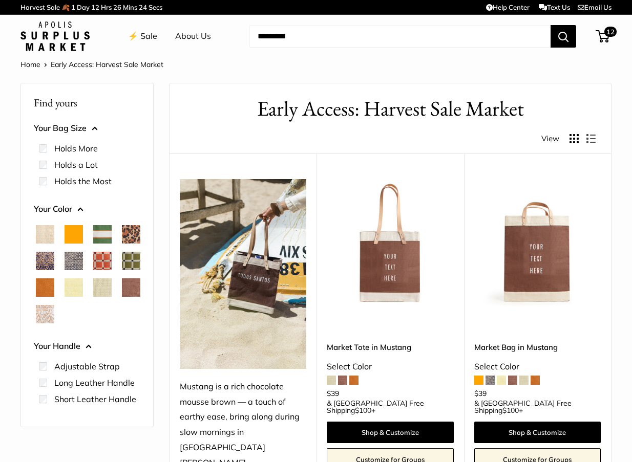
click at [102, 235] on span "Court Green" at bounding box center [102, 234] width 18 height 18
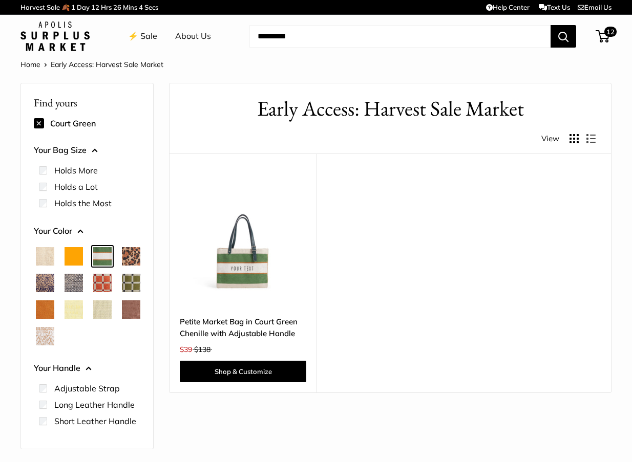
click at [34, 122] on button at bounding box center [39, 123] width 10 height 10
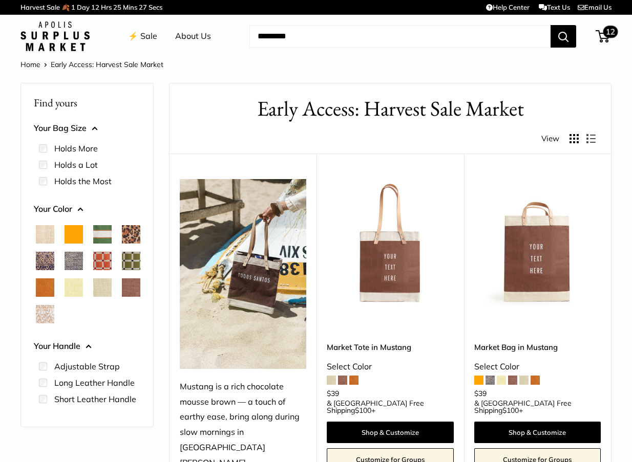
click at [603, 36] on span "12" at bounding box center [602, 36] width 14 height 12
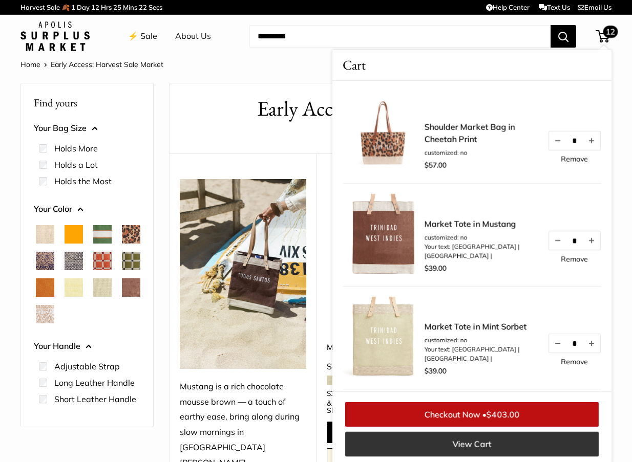
click at [489, 446] on link "View Cart" at bounding box center [471, 444] width 253 height 25
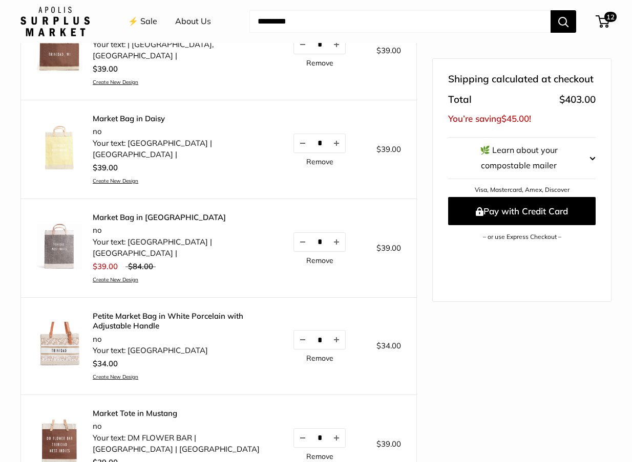
scroll to position [572, 0]
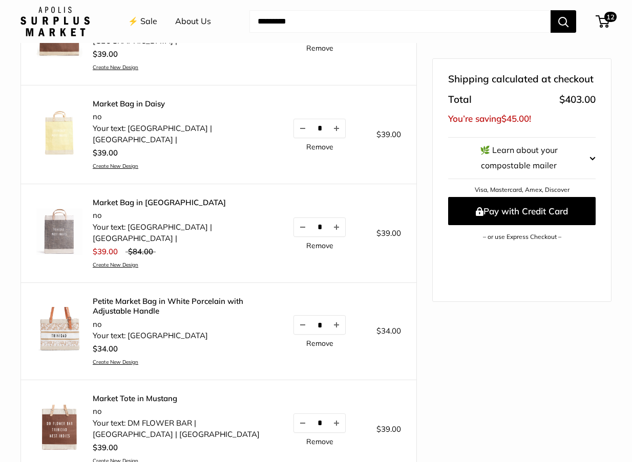
click at [60, 307] on img at bounding box center [59, 330] width 46 height 46
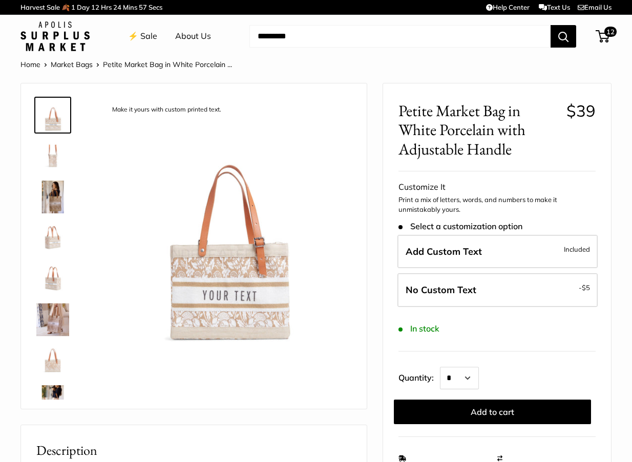
click at [50, 243] on img at bounding box center [52, 238] width 33 height 33
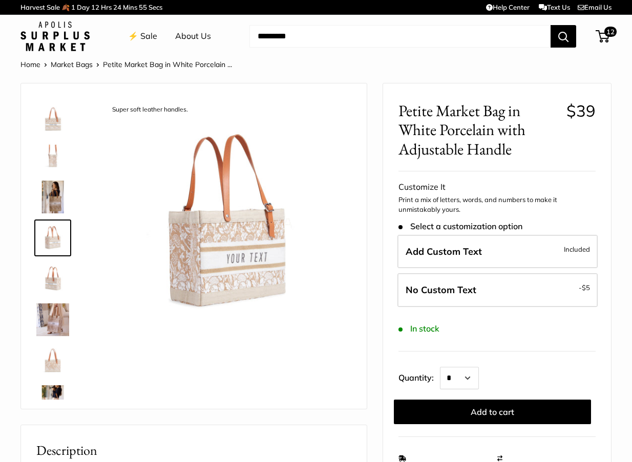
click at [50, 195] on img at bounding box center [52, 197] width 33 height 33
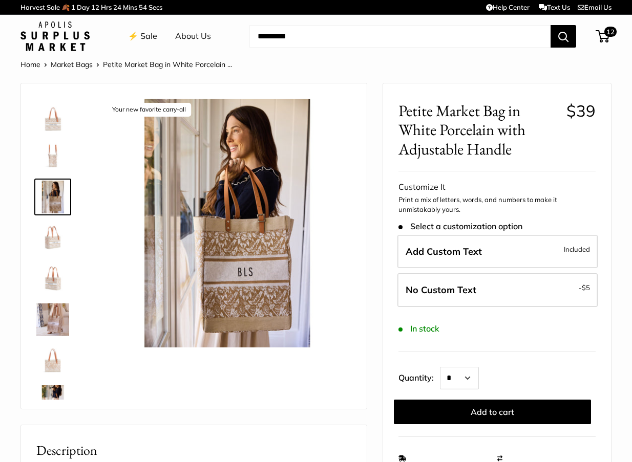
click at [49, 171] on img at bounding box center [52, 156] width 33 height 33
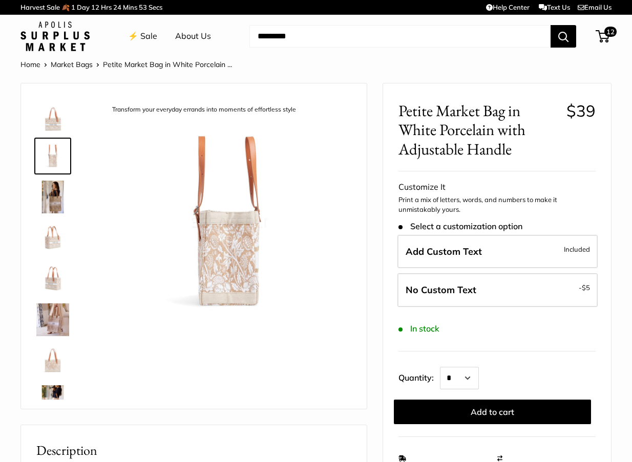
scroll to position [1, 0]
click at [50, 123] on img at bounding box center [52, 114] width 33 height 33
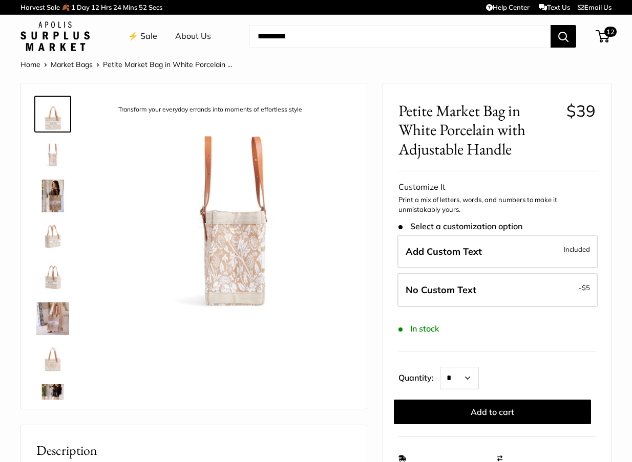
scroll to position [0, 0]
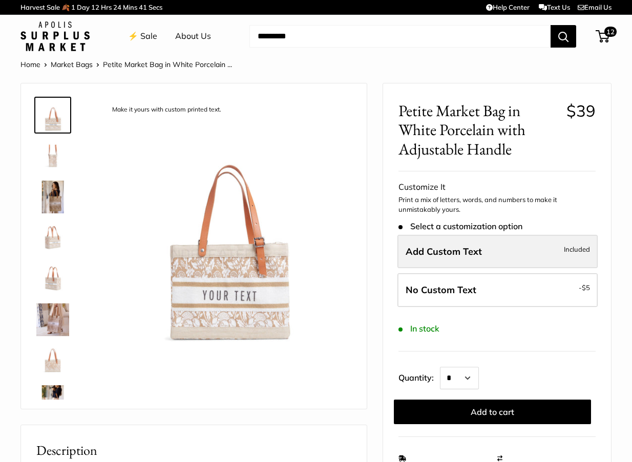
click at [480, 257] on label "Add Custom Text Included" at bounding box center [497, 252] width 200 height 34
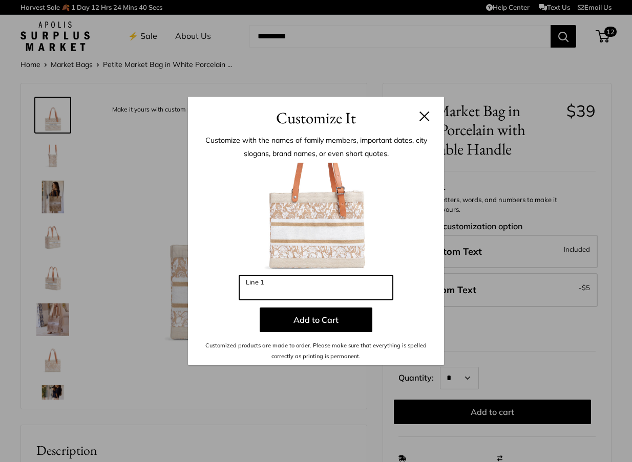
click at [272, 291] on input "Line 1" at bounding box center [316, 287] width 154 height 25
type input "*"
click at [427, 116] on button at bounding box center [424, 116] width 10 height 10
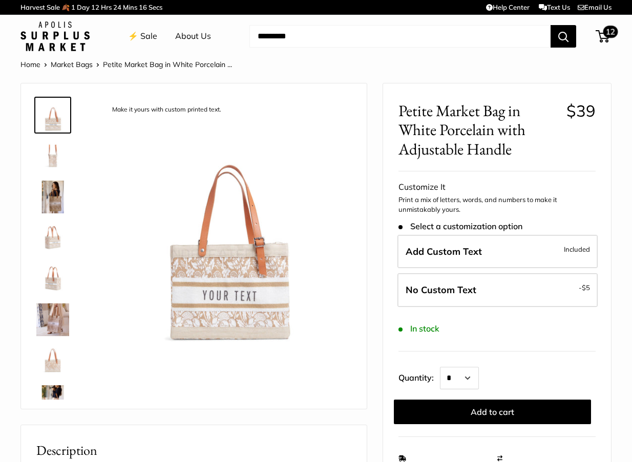
click at [599, 32] on span "12" at bounding box center [602, 36] width 14 height 12
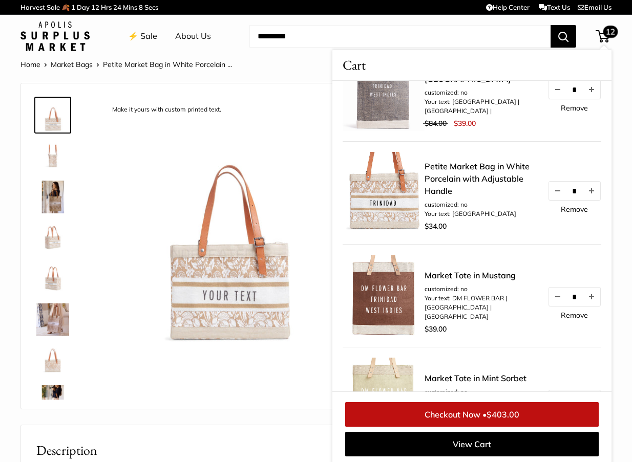
scroll to position [670, 0]
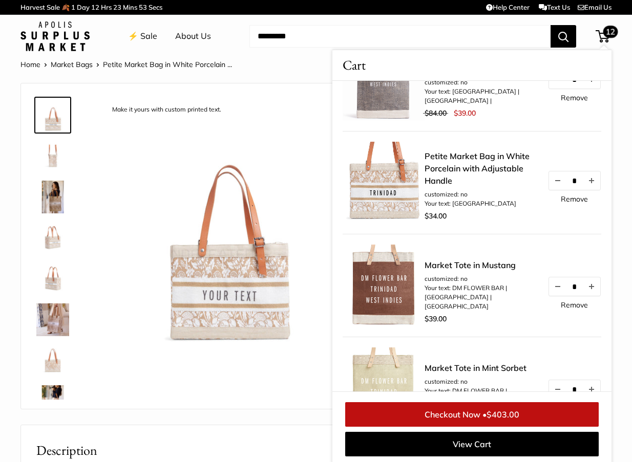
click at [577, 198] on link "Remove" at bounding box center [574, 199] width 27 height 7
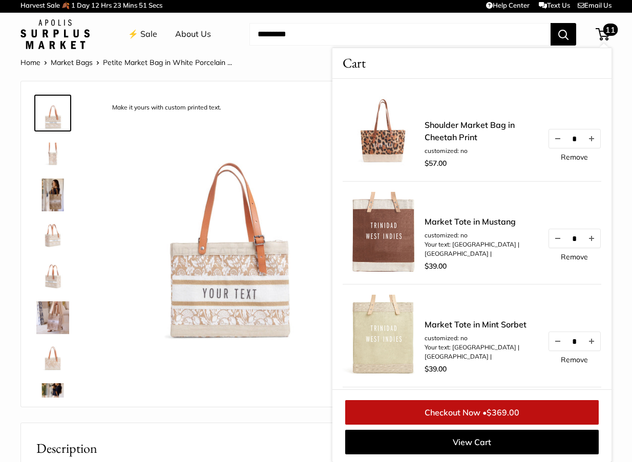
click at [295, 155] on img at bounding box center [227, 221] width 248 height 248
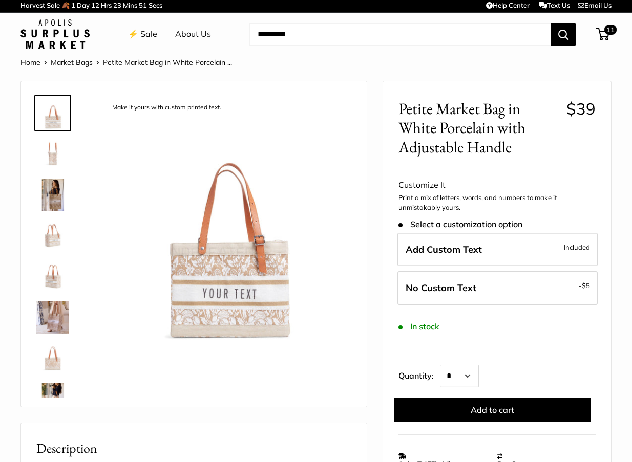
scroll to position [101, 0]
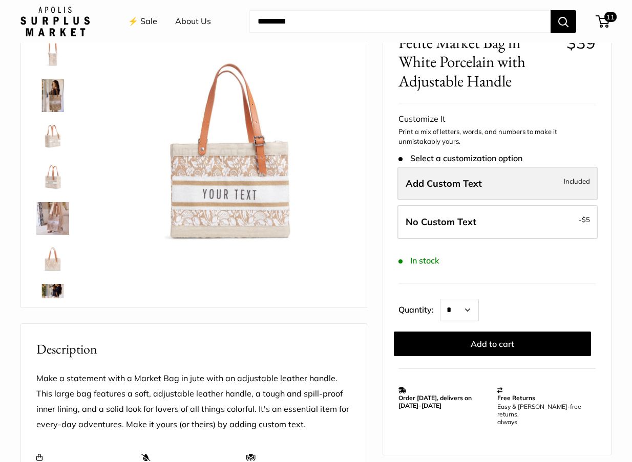
click at [433, 182] on span "Add Custom Text" at bounding box center [443, 184] width 76 height 12
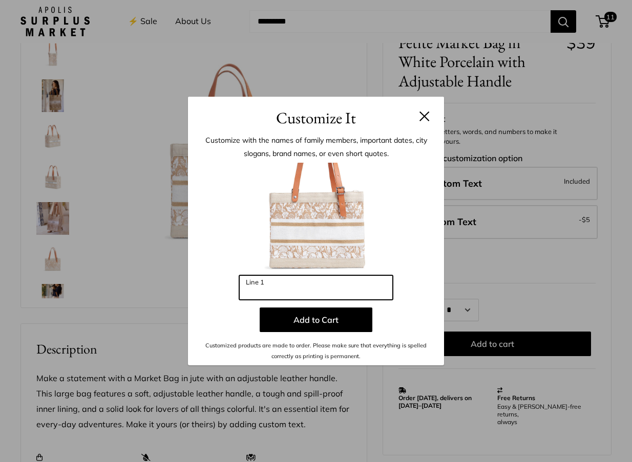
click at [298, 278] on input "Line 1" at bounding box center [316, 287] width 154 height 25
type input "*"
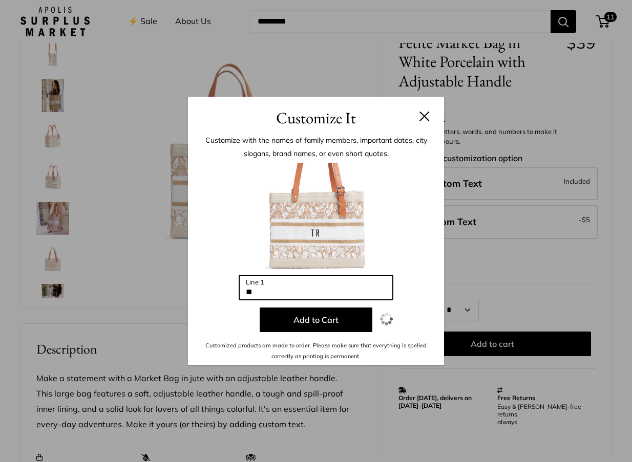
type input "*"
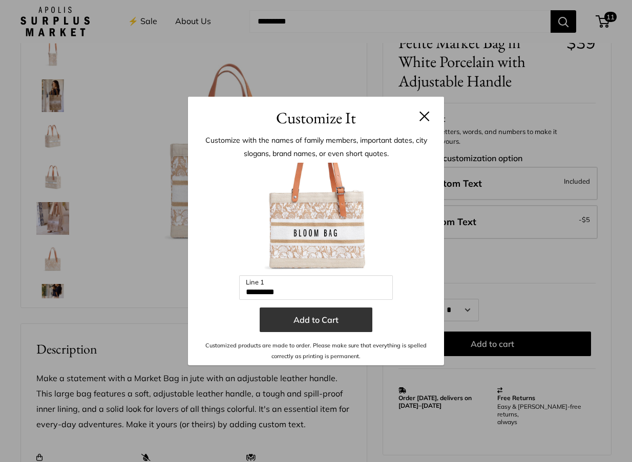
click at [308, 327] on button "Add to Cart" at bounding box center [316, 320] width 113 height 25
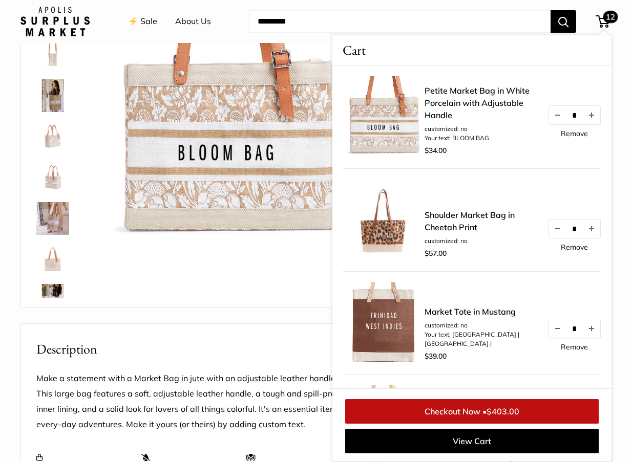
click at [288, 331] on div "Description" at bounding box center [194, 341] width 346 height 35
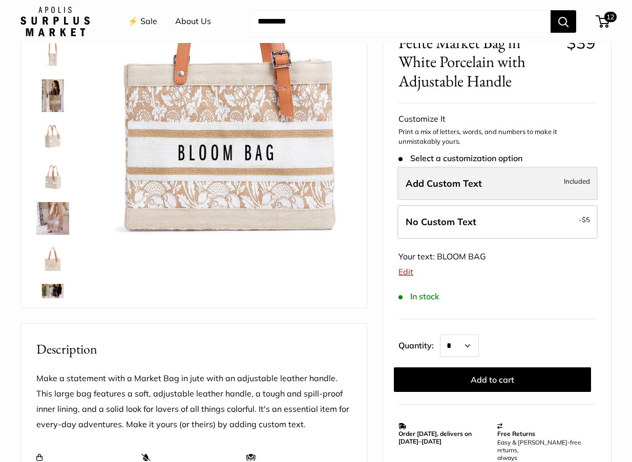
click at [462, 184] on span "Add Custom Text" at bounding box center [443, 184] width 76 height 12
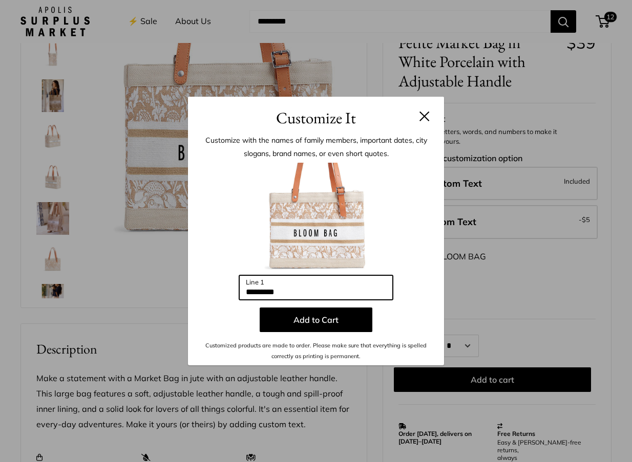
drag, startPoint x: 311, startPoint y: 292, endPoint x: 222, endPoint y: 292, distance: 89.1
click at [222, 292] on div "Enter 10 letters ********* Line 1 Add to Cart Customized products are made to o…" at bounding box center [315, 262] width 225 height 199
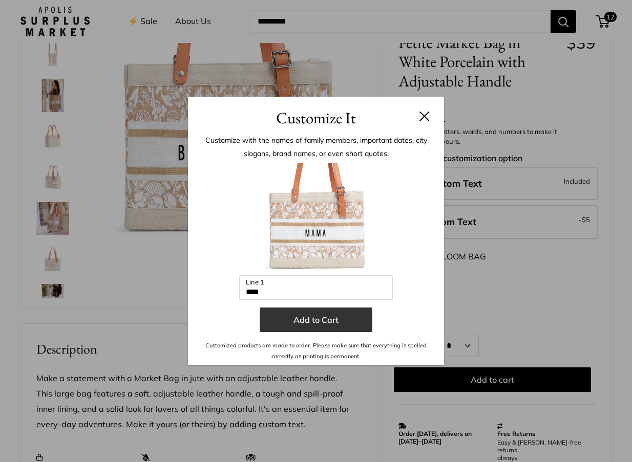
click at [308, 323] on button "Add to Cart" at bounding box center [316, 320] width 113 height 25
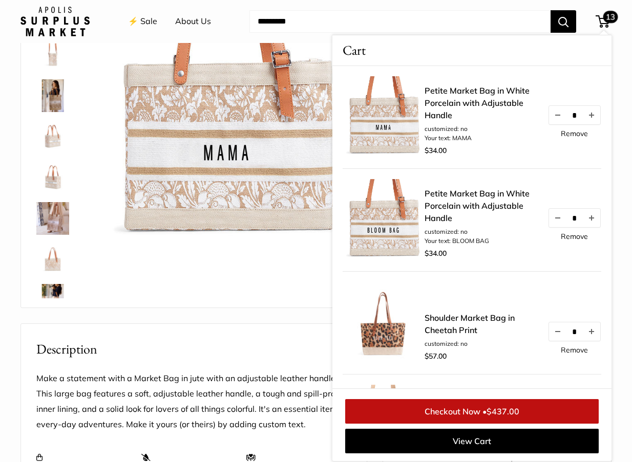
click at [276, 340] on h2 "Description" at bounding box center [193, 349] width 315 height 20
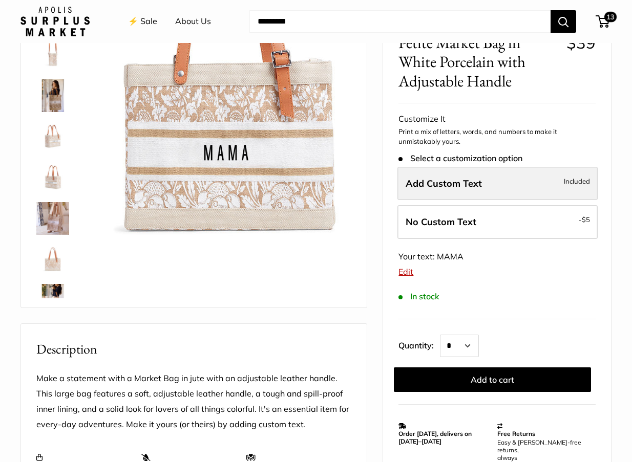
click at [452, 181] on span "Add Custom Text" at bounding box center [443, 184] width 76 height 12
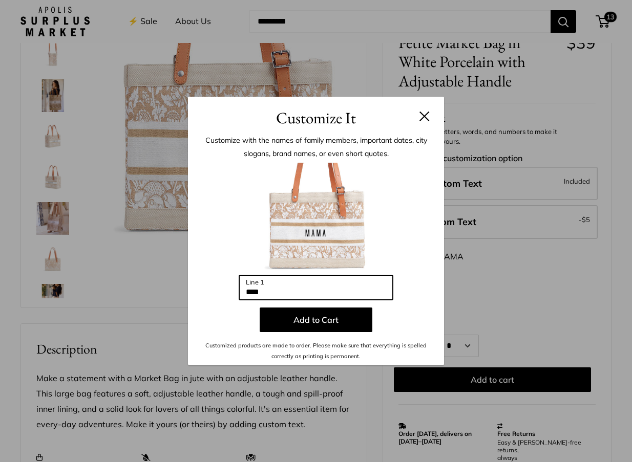
drag, startPoint x: 303, startPoint y: 292, endPoint x: 207, endPoint y: 291, distance: 95.7
click at [207, 291] on div "Enter 10 letters **** Line 1 Add to Cart Customized products are made to order.…" at bounding box center [315, 262] width 225 height 199
type input "*******"
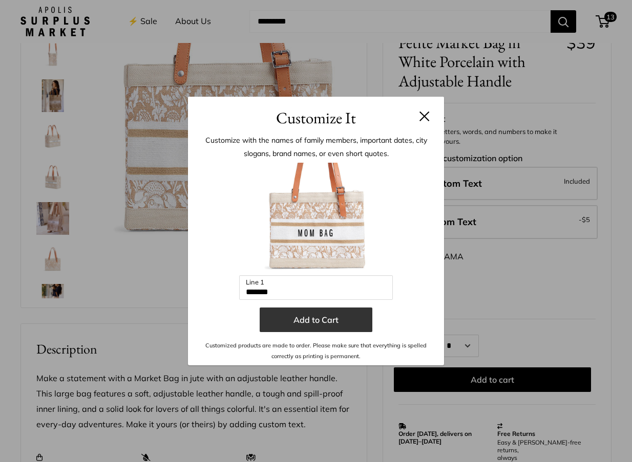
click at [300, 320] on button "Add to Cart" at bounding box center [316, 320] width 113 height 25
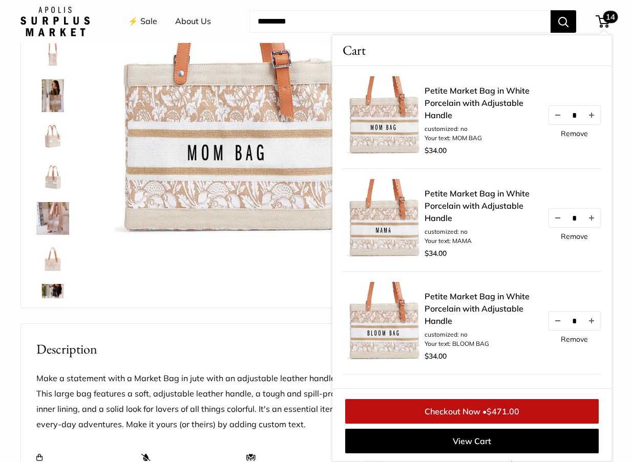
click at [285, 340] on h2 "Description" at bounding box center [193, 349] width 315 height 20
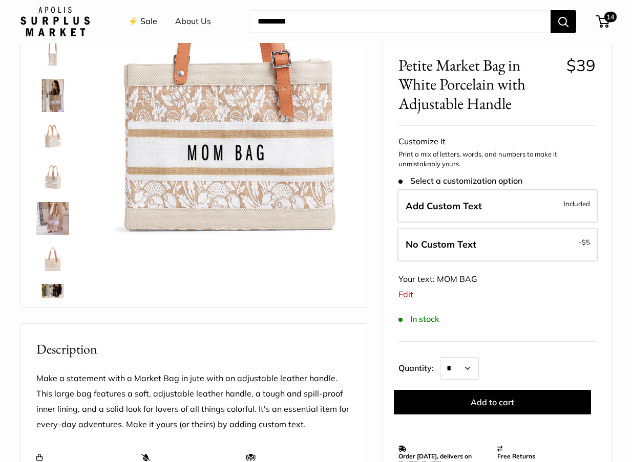
scroll to position [0, 0]
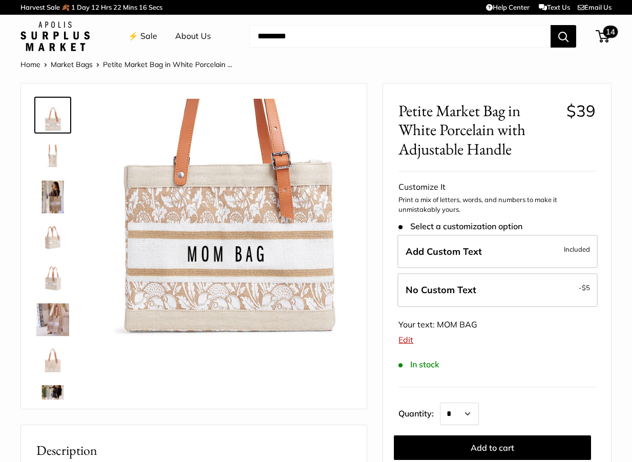
click at [605, 37] on span "14" at bounding box center [602, 36] width 14 height 12
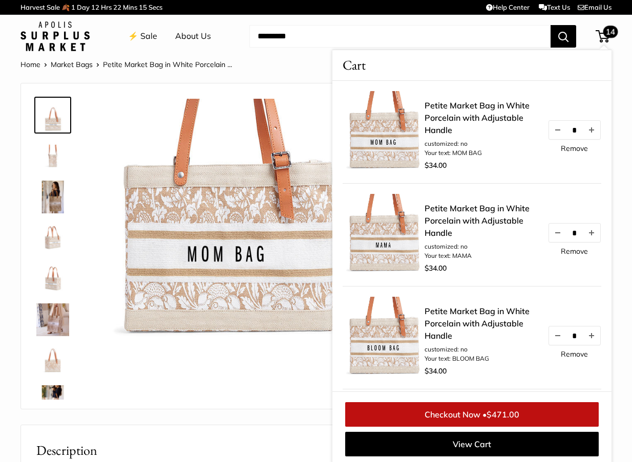
click at [603, 33] on span "14" at bounding box center [610, 32] width 15 height 12
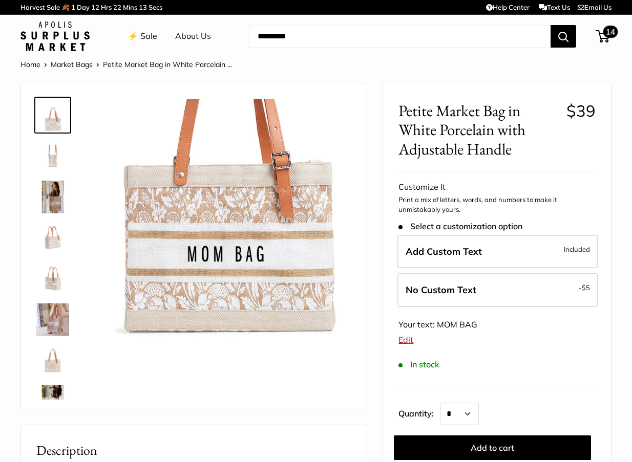
click at [601, 35] on span "14" at bounding box center [602, 36] width 14 height 12
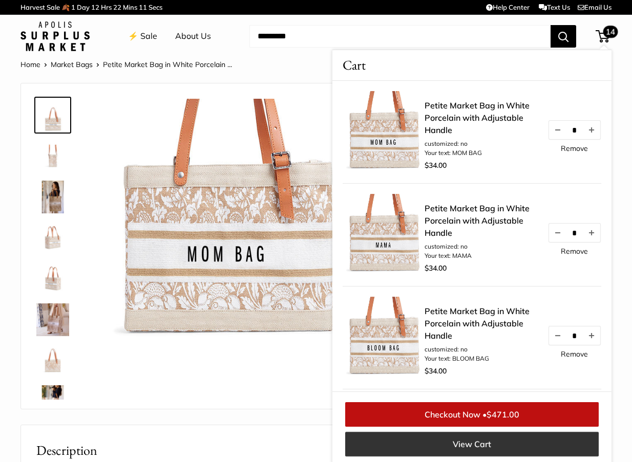
click at [479, 448] on link "View Cart" at bounding box center [471, 444] width 253 height 25
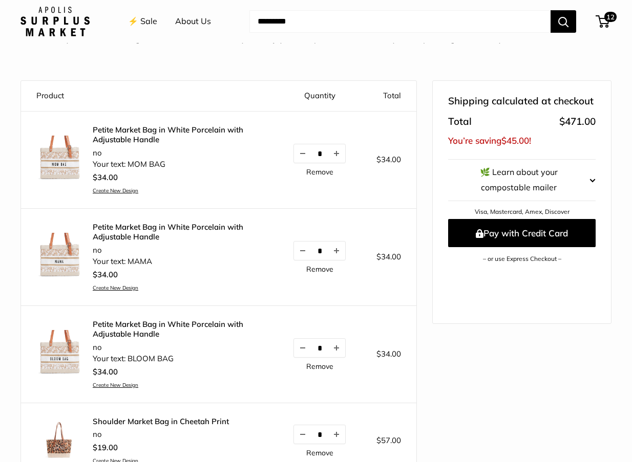
scroll to position [73, 0]
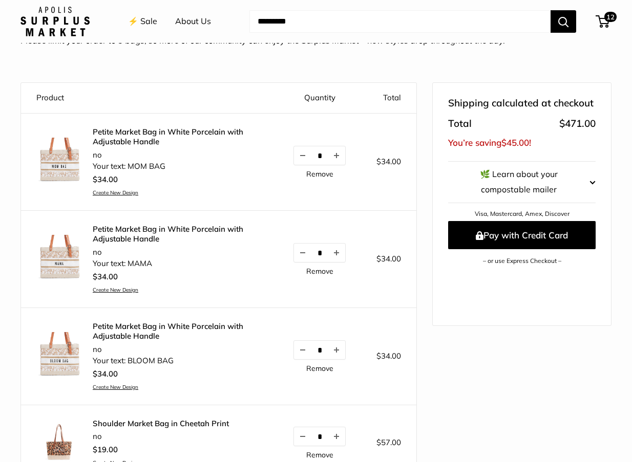
click at [324, 371] on link "Remove" at bounding box center [319, 368] width 27 height 7
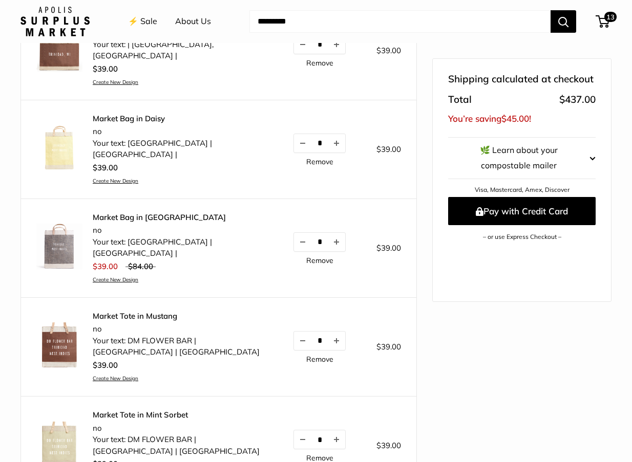
scroll to position [756, 0]
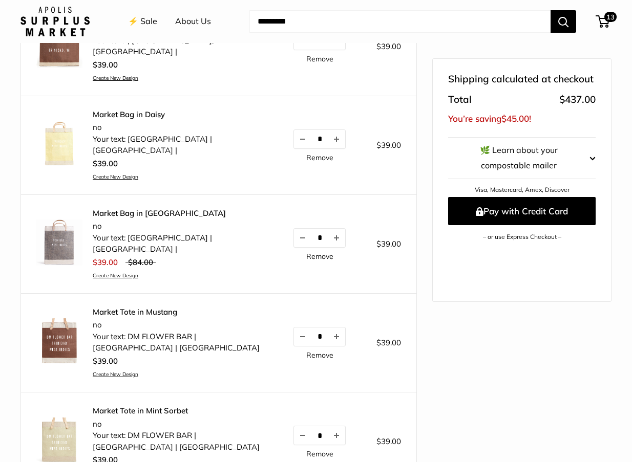
click at [325, 352] on link "Remove" at bounding box center [319, 355] width 27 height 7
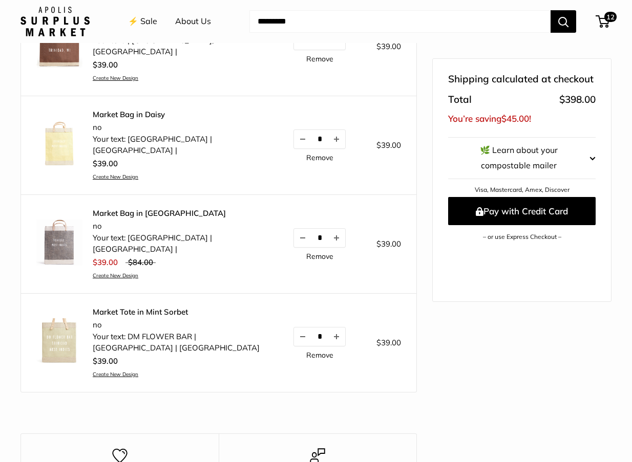
click at [323, 352] on link "Remove" at bounding box center [319, 355] width 27 height 7
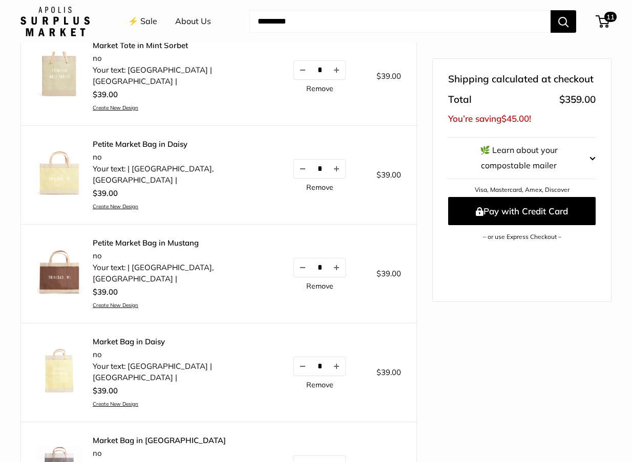
scroll to position [558, 0]
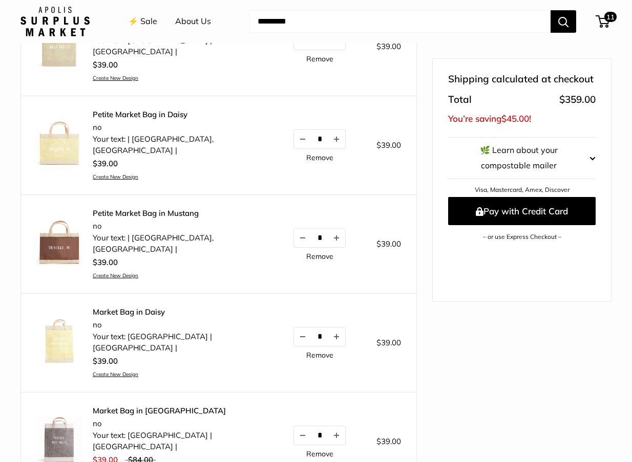
click at [315, 352] on link "Remove" at bounding box center [319, 355] width 27 height 7
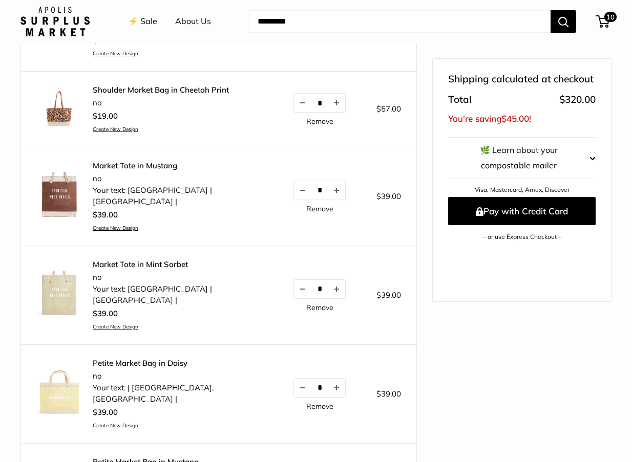
scroll to position [306, 0]
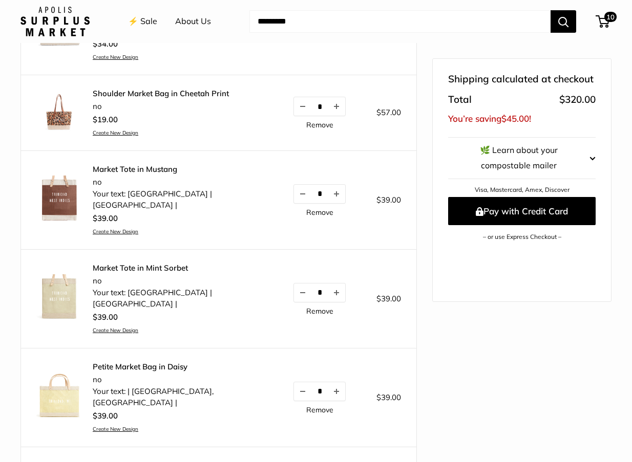
click at [63, 277] on img at bounding box center [59, 297] width 46 height 46
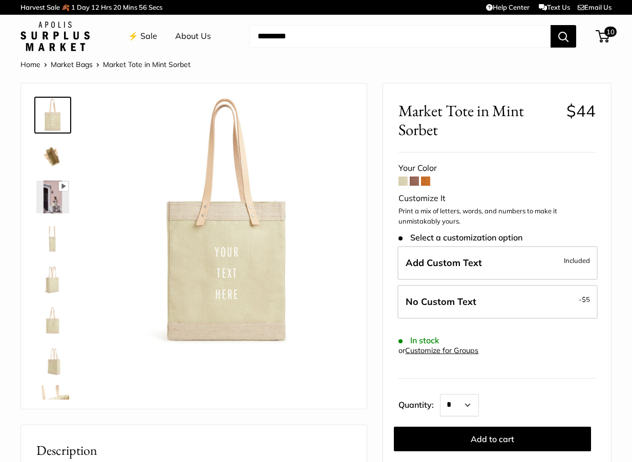
click at [428, 181] on span at bounding box center [425, 181] width 9 height 9
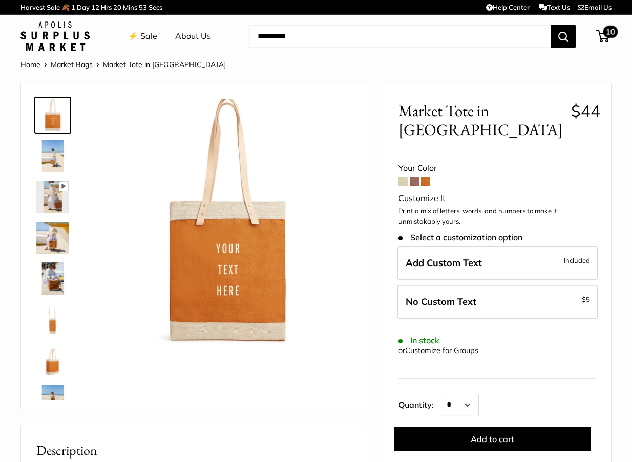
click at [606, 36] on span "10" at bounding box center [610, 32] width 15 height 12
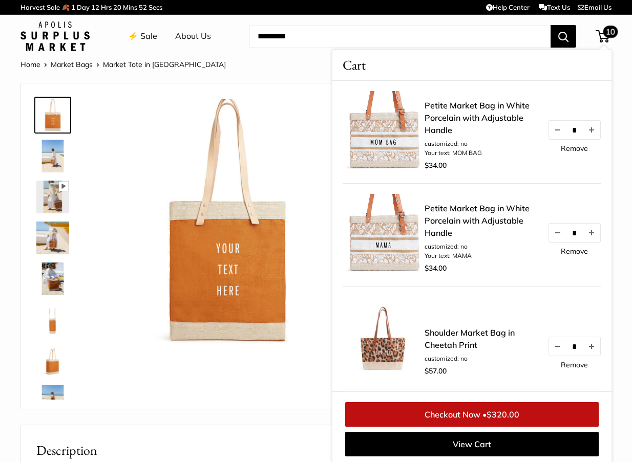
click at [600, 35] on span at bounding box center [600, 36] width 3 height 3
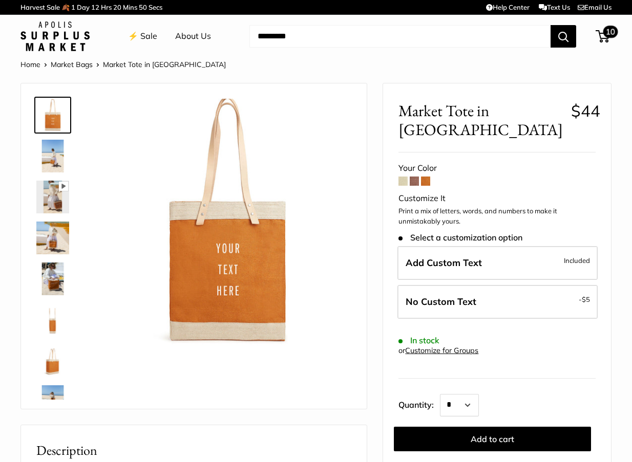
click at [604, 41] on span "10" at bounding box center [602, 36] width 14 height 12
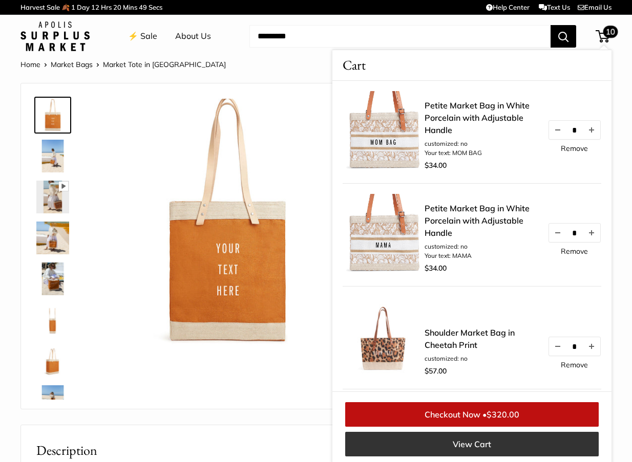
click at [497, 443] on link "View Cart" at bounding box center [471, 444] width 253 height 25
